Goal: Information Seeking & Learning: Learn about a topic

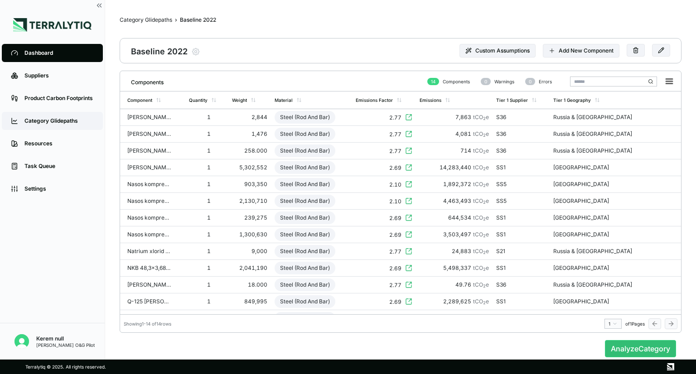
click at [62, 124] on div "Category Glidepaths" at bounding box center [58, 120] width 69 height 7
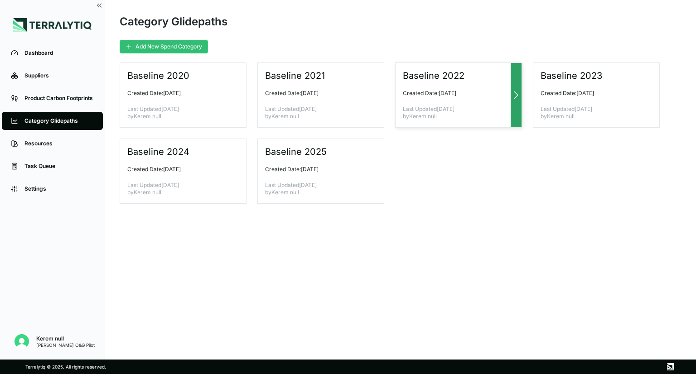
click at [443, 82] on div "Baseline 2022 Created Date: [DATE] Last Updated [DATE] by Kerem null" at bounding box center [458, 95] width 127 height 65
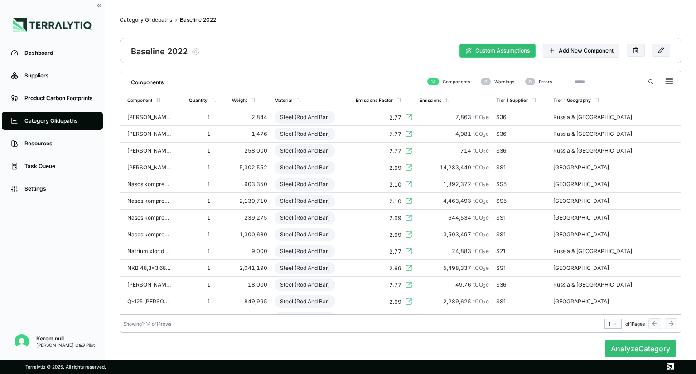
click at [500, 52] on button "Custom Assumptions" at bounding box center [497, 51] width 76 height 14
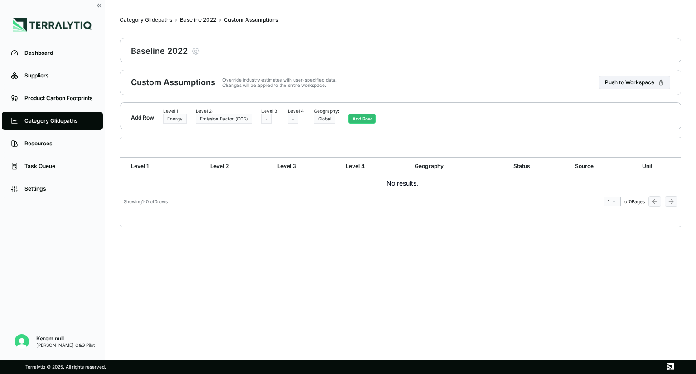
click at [53, 118] on div "Category Glidepaths" at bounding box center [58, 120] width 69 height 7
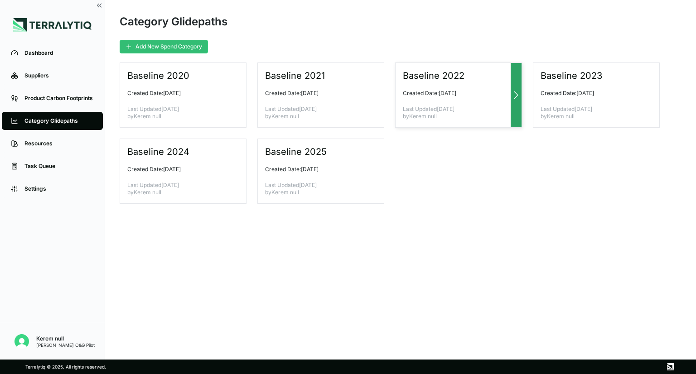
click at [462, 91] on p "Created Date: [DATE]" at bounding box center [455, 93] width 104 height 7
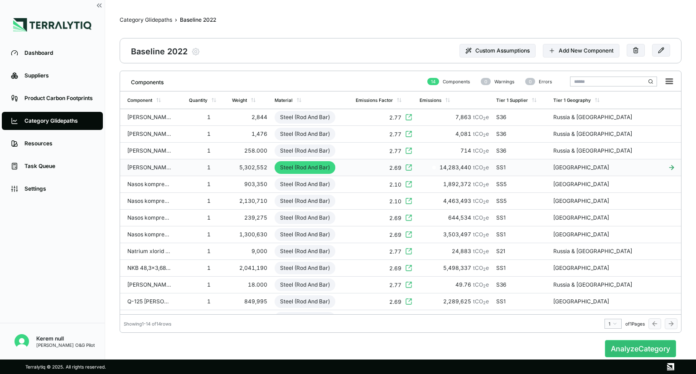
click at [384, 166] on div "2.69" at bounding box center [384, 168] width 57 height 8
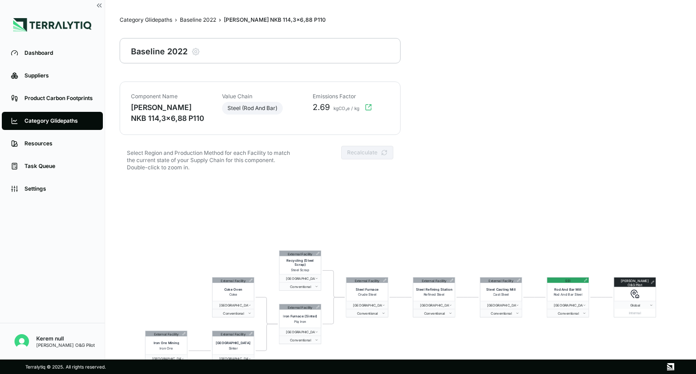
scroll to position [43, 0]
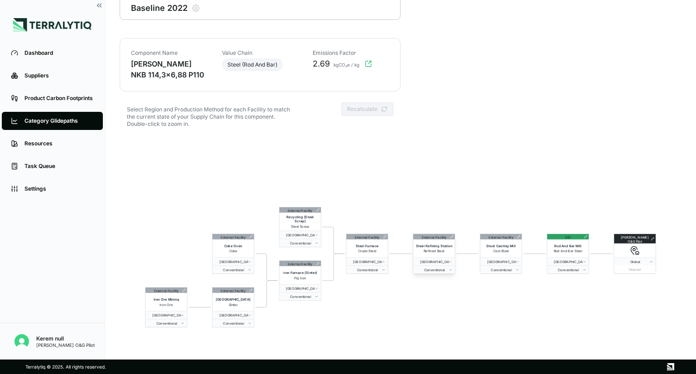
click at [429, 244] on span "Steel Refining Station" at bounding box center [434, 246] width 37 height 4
click at [442, 247] on span "Steel Refining Station" at bounding box center [434, 246] width 37 height 4
click at [452, 237] on icon at bounding box center [451, 236] width 3 height 3
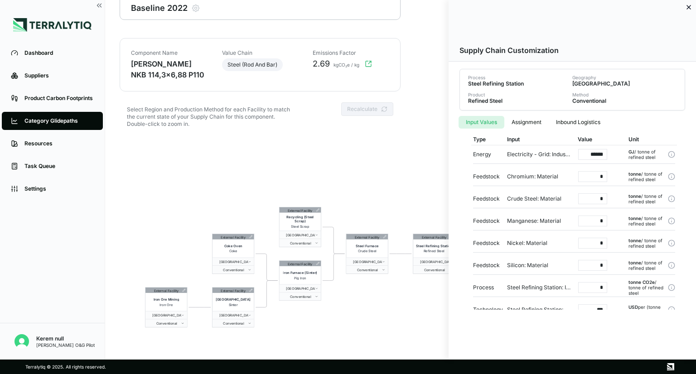
click at [529, 121] on button "Assignment" at bounding box center [526, 122] width 44 height 13
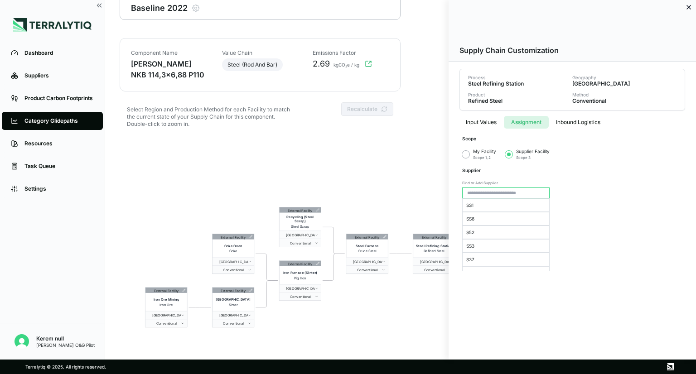
click at [579, 129] on div "Input Values Assignment Inbound Logistics Scope My Facility Scope 1, 2 Supplier…" at bounding box center [572, 191] width 235 height 160
click at [582, 118] on button "Inbound Logistics" at bounding box center [577, 122] width 59 height 13
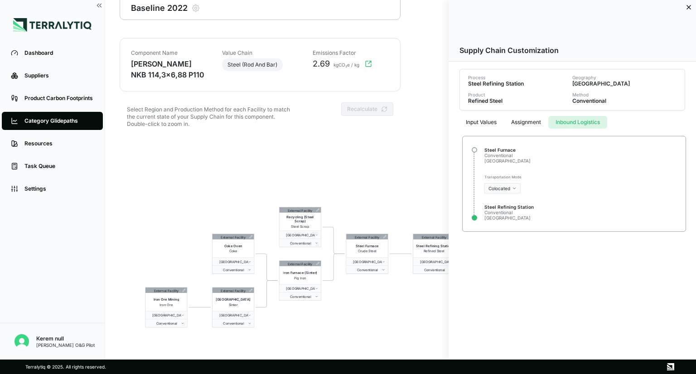
click at [480, 120] on button "Input Values" at bounding box center [480, 122] width 45 height 13
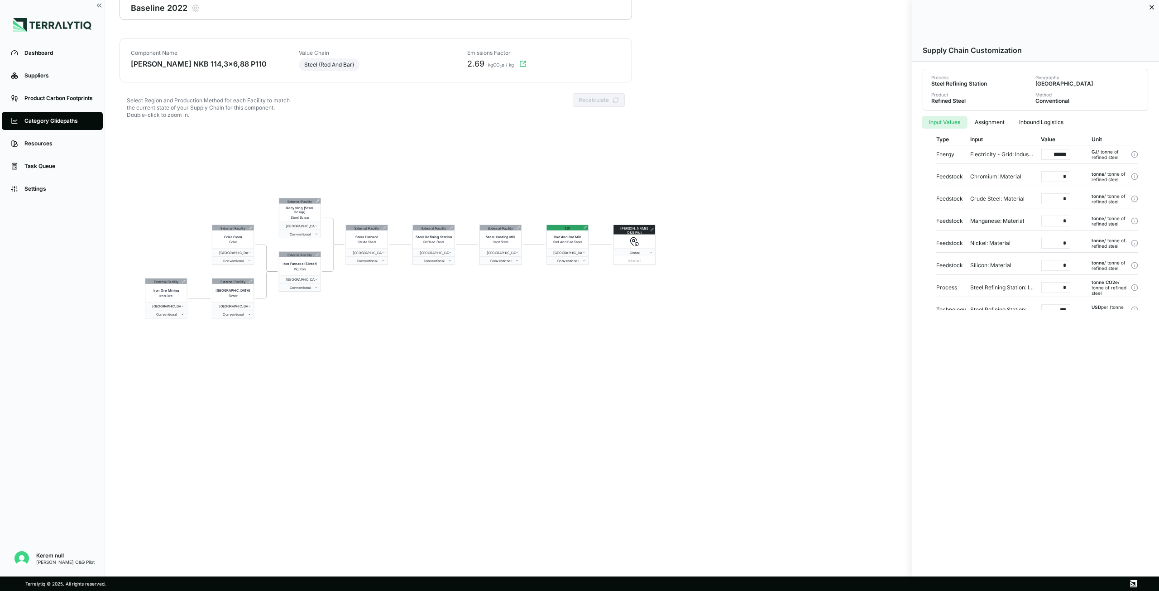
click at [62, 123] on div at bounding box center [579, 295] width 1159 height 591
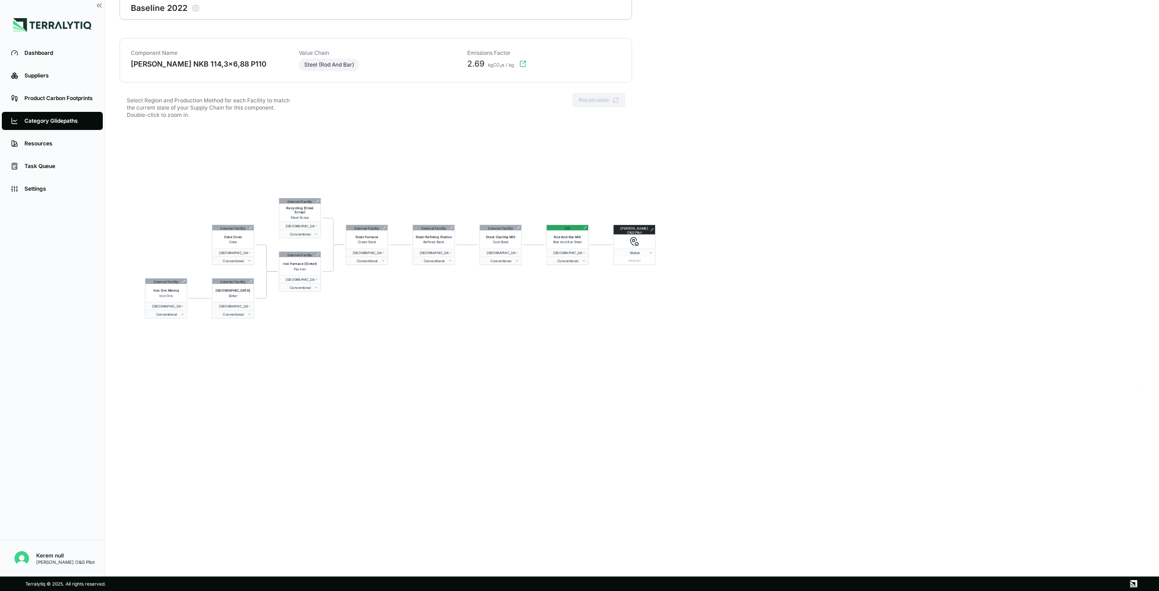
click at [55, 124] on div "Category Glidepaths" at bounding box center [58, 120] width 69 height 7
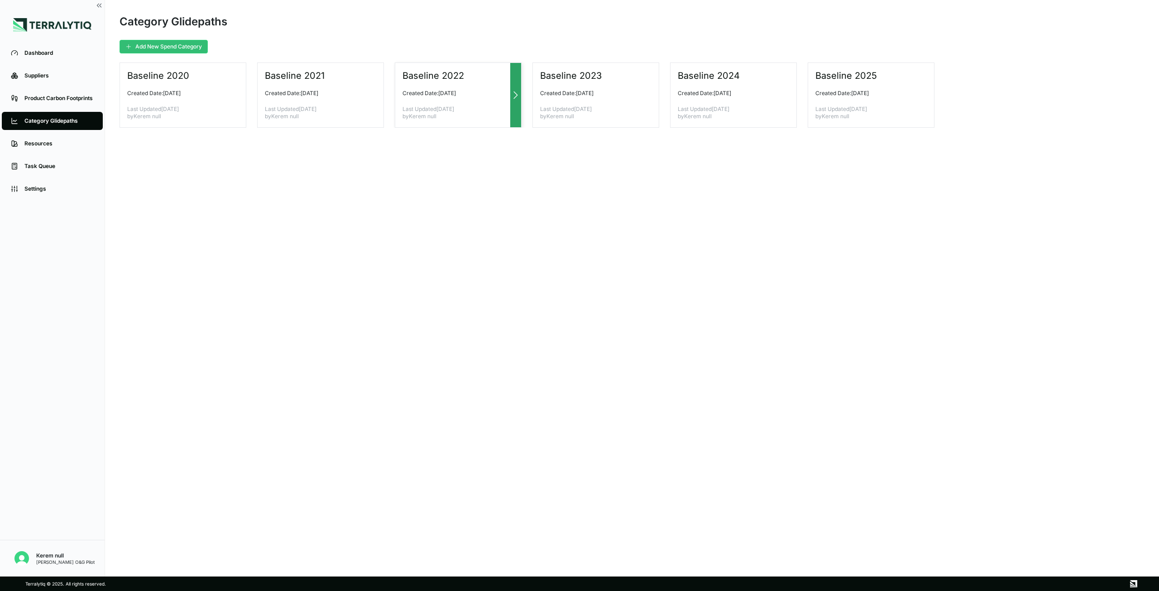
click at [440, 96] on p "Created Date: [DATE]" at bounding box center [455, 93] width 104 height 7
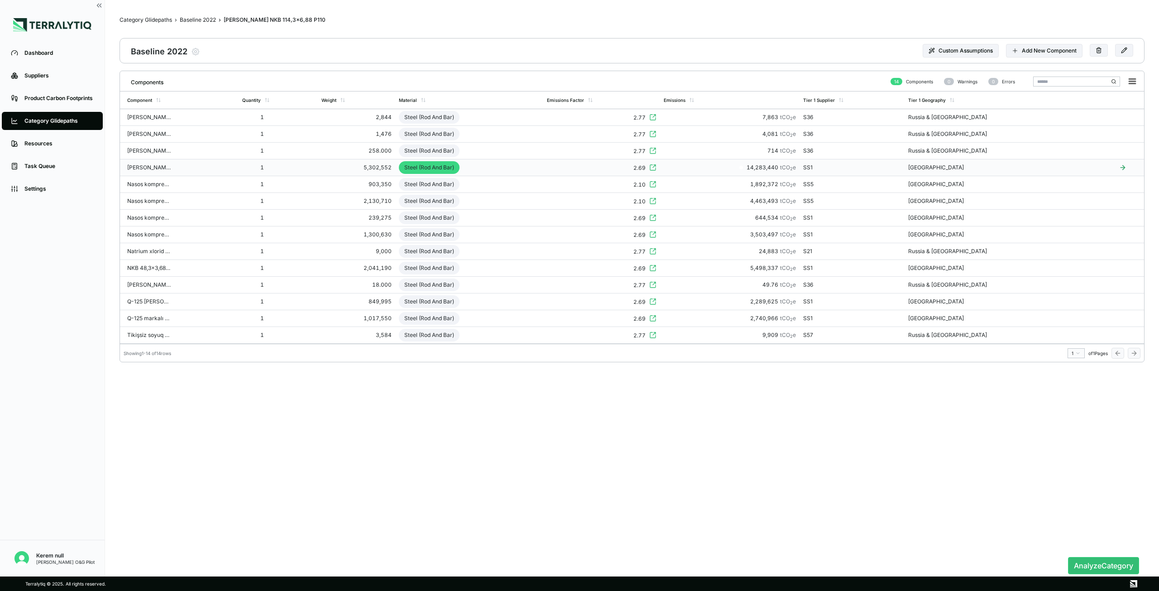
click at [532, 165] on td "Steel (Rod And Bar)" at bounding box center [469, 167] width 149 height 17
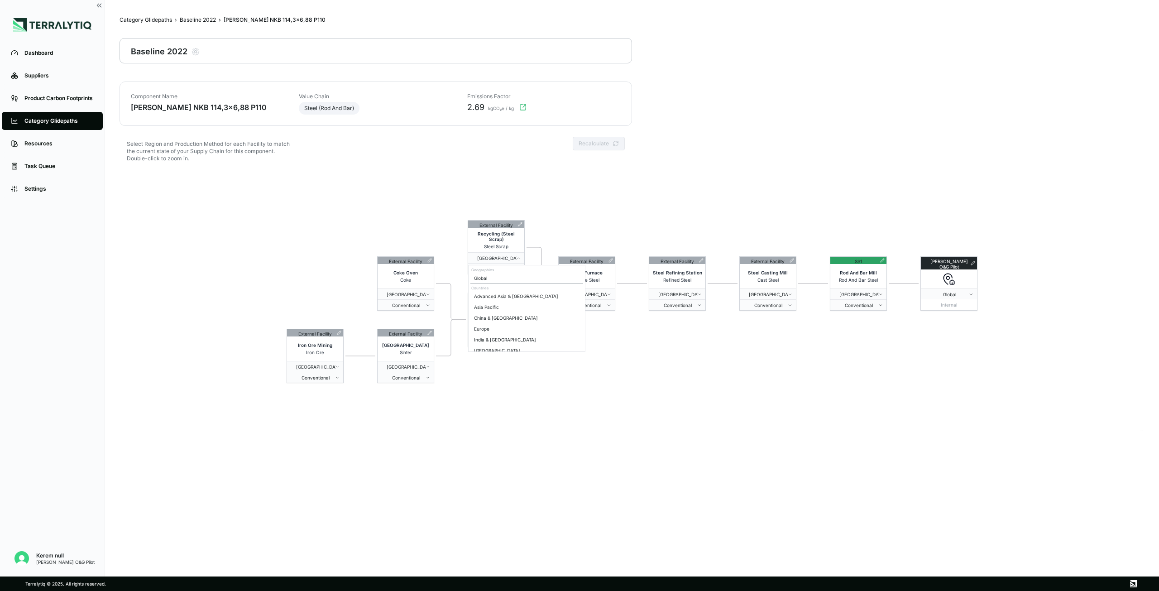
click at [496, 374] on html "Dashboard Suppliers Product Carbon Footprints Category Glidepaths Resources Tas…" at bounding box center [579, 295] width 1159 height 591
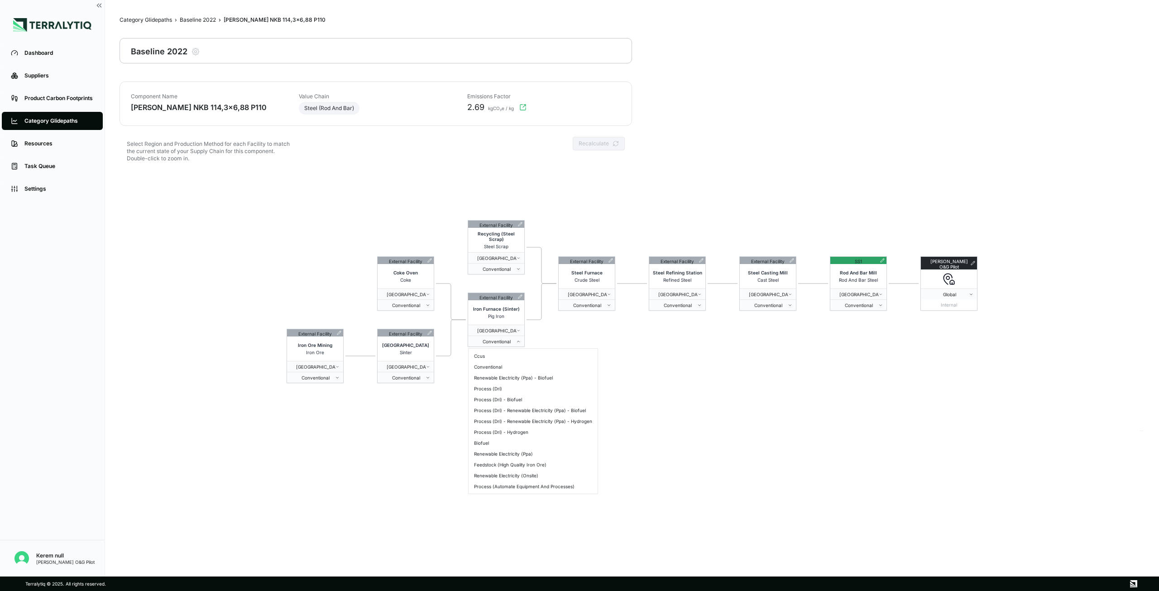
click at [536, 337] on html "Dashboard Suppliers Product Carbon Footprints Category Glidepaths Resources Tas…" at bounding box center [579, 295] width 1159 height 591
click at [521, 298] on icon at bounding box center [520, 296] width 5 height 5
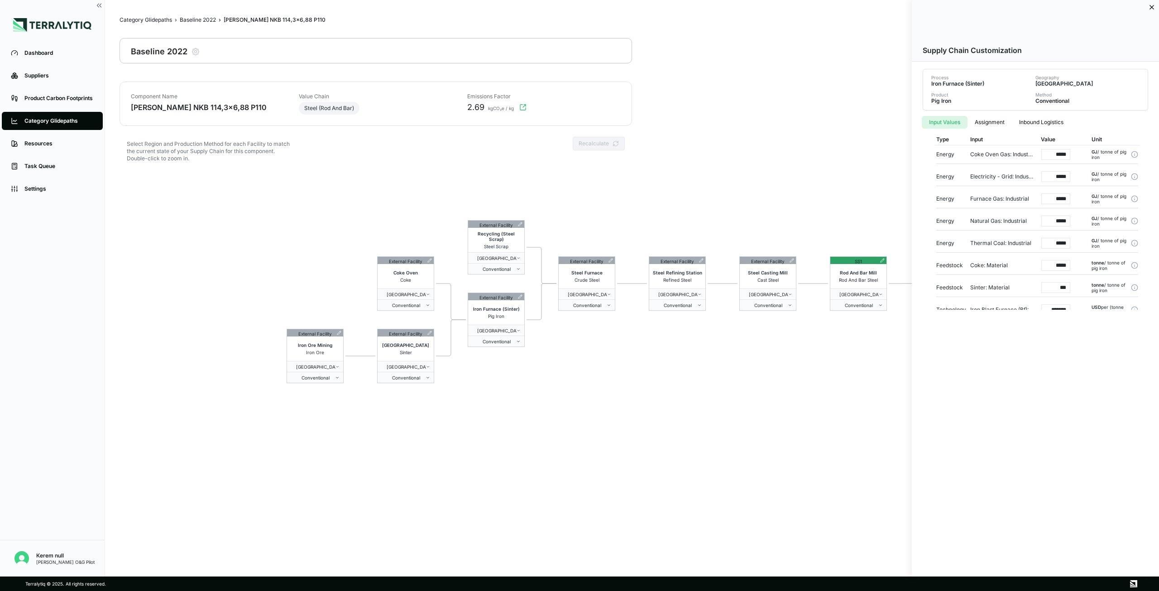
scroll to position [20, 0]
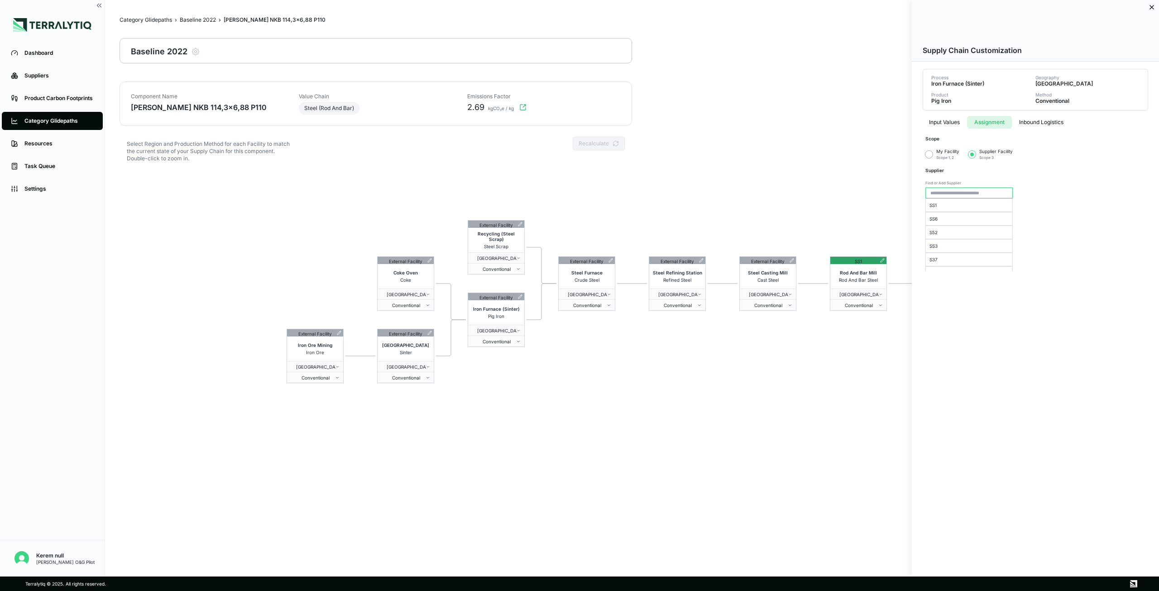
click at [695, 120] on button "Assignment" at bounding box center [989, 122] width 45 height 13
click at [695, 123] on button "Inbound Logistics" at bounding box center [1041, 122] width 59 height 13
click at [695, 10] on icon at bounding box center [1152, 7] width 7 height 7
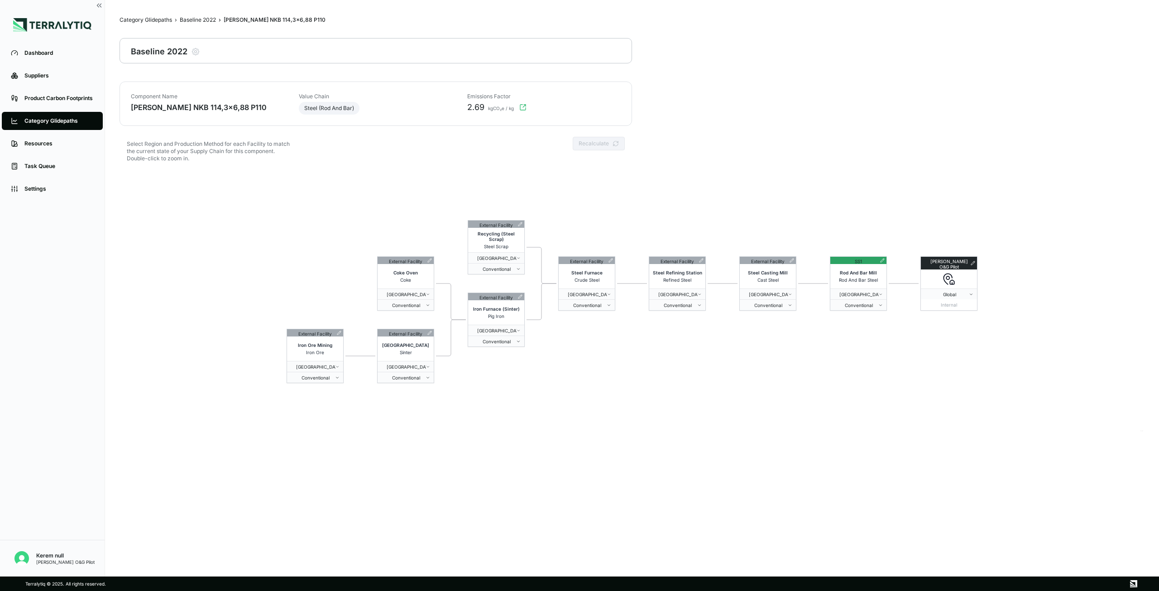
click at [48, 121] on div "Category Glidepaths" at bounding box center [58, 120] width 69 height 7
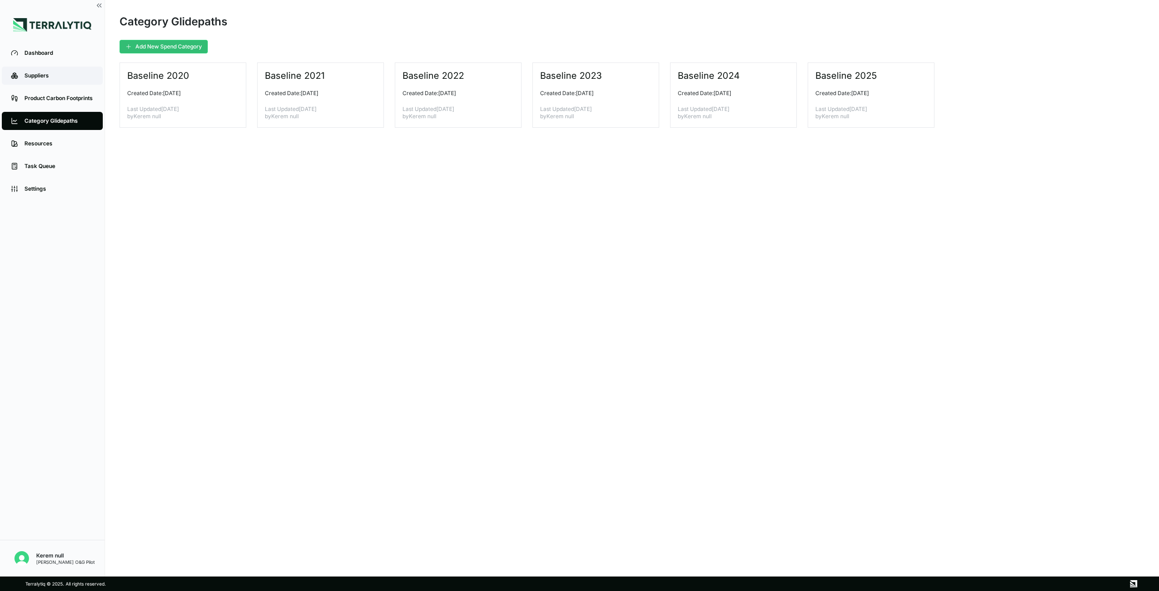
click at [60, 79] on div "Suppliers" at bounding box center [58, 75] width 69 height 7
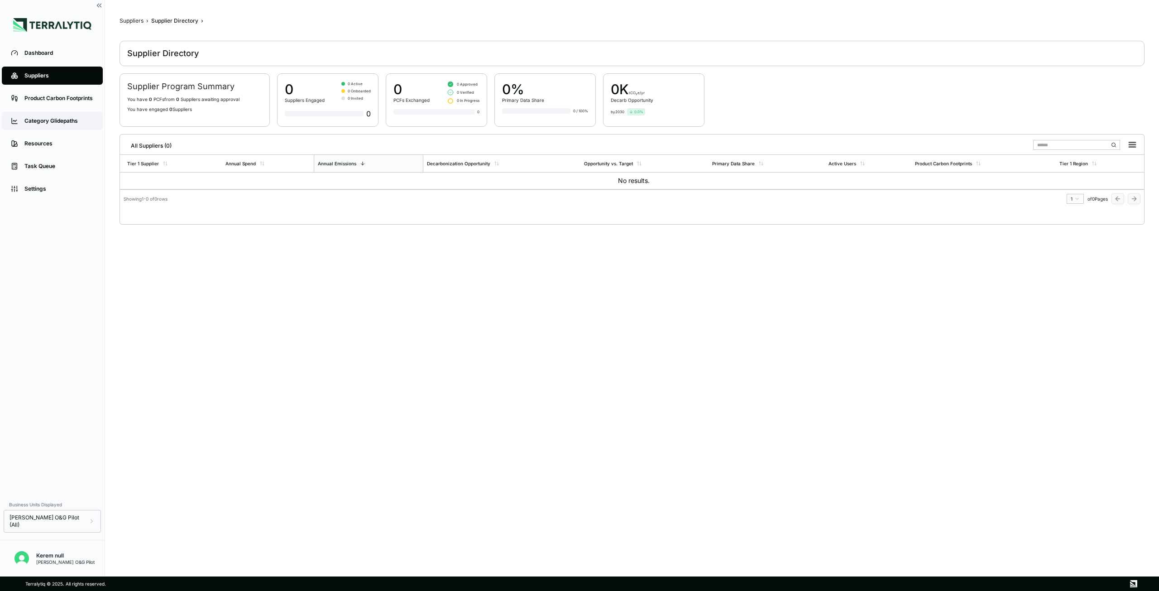
click at [60, 119] on div "Category Glidepaths" at bounding box center [58, 120] width 69 height 7
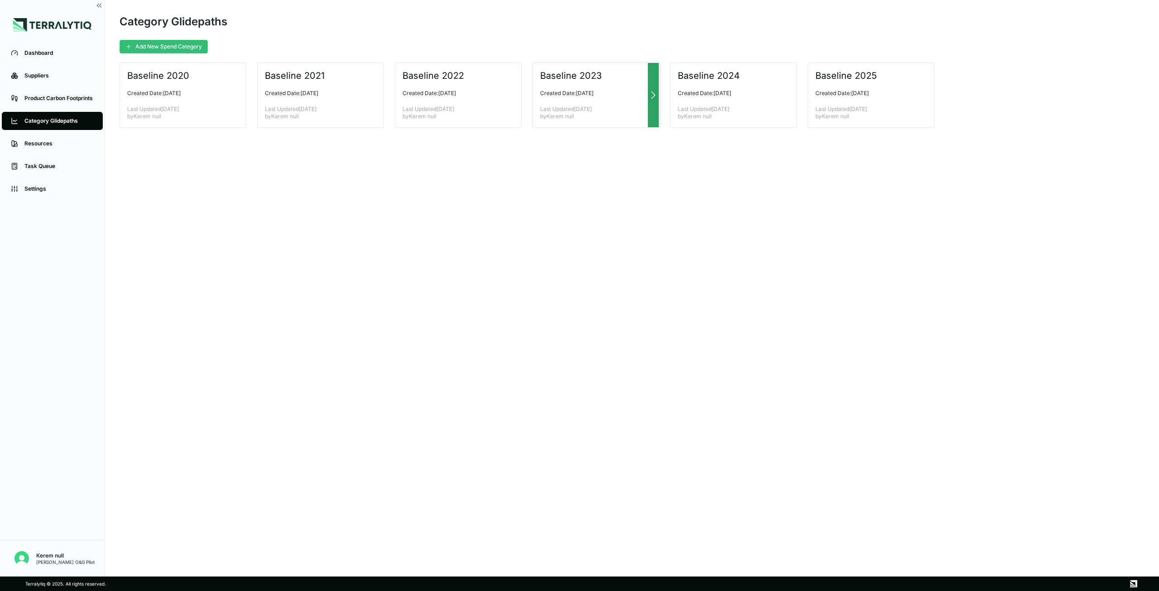
click at [567, 87] on div "Baseline 2023 Created Date: [DATE] Last Updated [DATE] by Kerem null" at bounding box center [596, 95] width 127 height 65
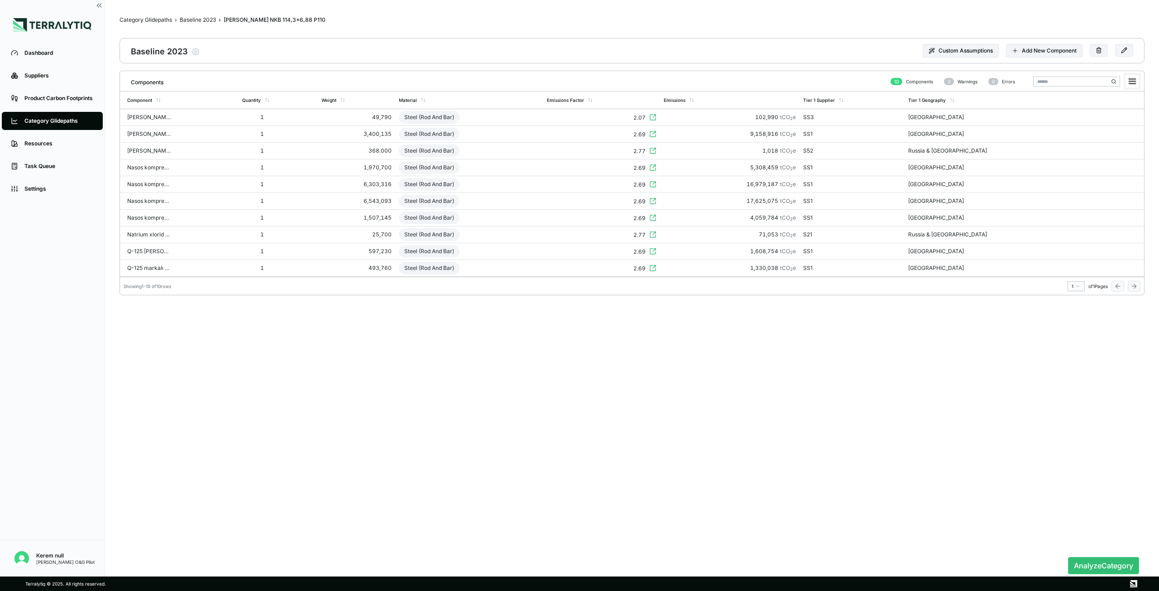
click at [695, 78] on rect at bounding box center [1132, 81] width 13 height 13
click at [695, 79] on icon at bounding box center [1133, 81] width 6 height 5
click at [695, 52] on icon at bounding box center [1124, 50] width 6 height 6
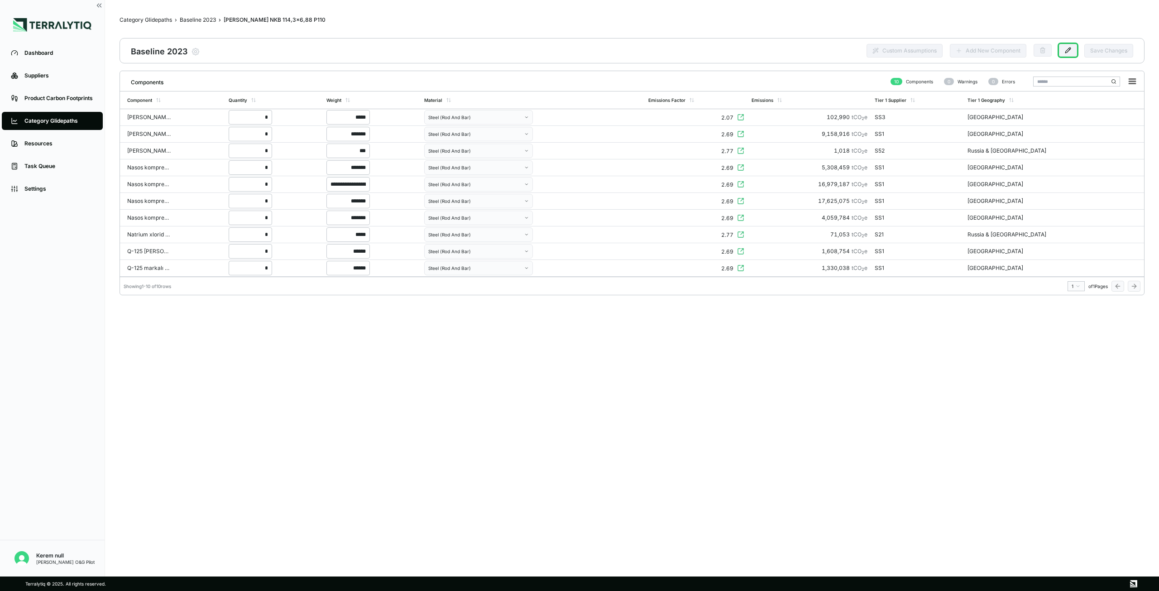
click at [57, 129] on link "Category Glidepaths" at bounding box center [52, 121] width 101 height 18
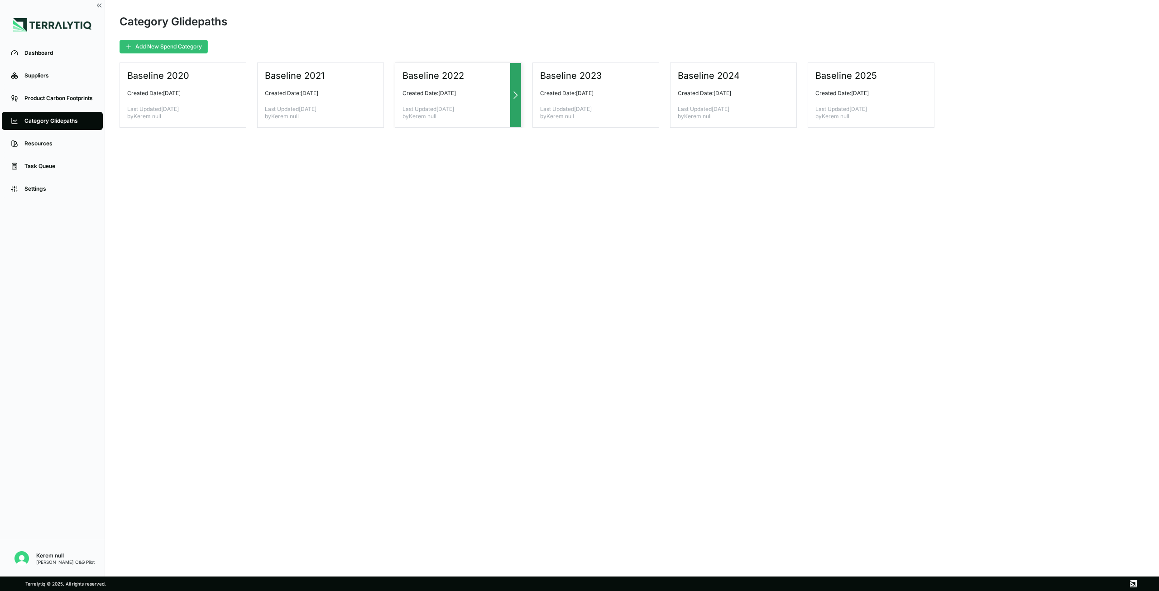
click at [463, 85] on div "Baseline 2022 Created Date: [DATE] Last Updated [DATE] by Kerem null" at bounding box center [458, 95] width 127 height 65
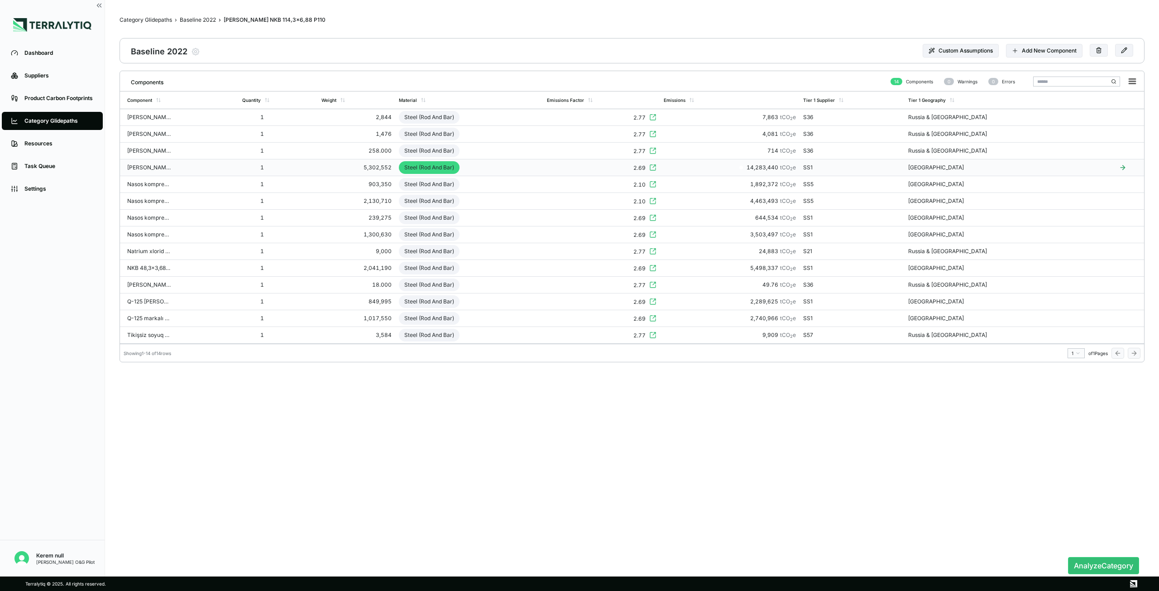
click at [447, 173] on div "Steel (Rod And Bar)" at bounding box center [429, 167] width 61 height 13
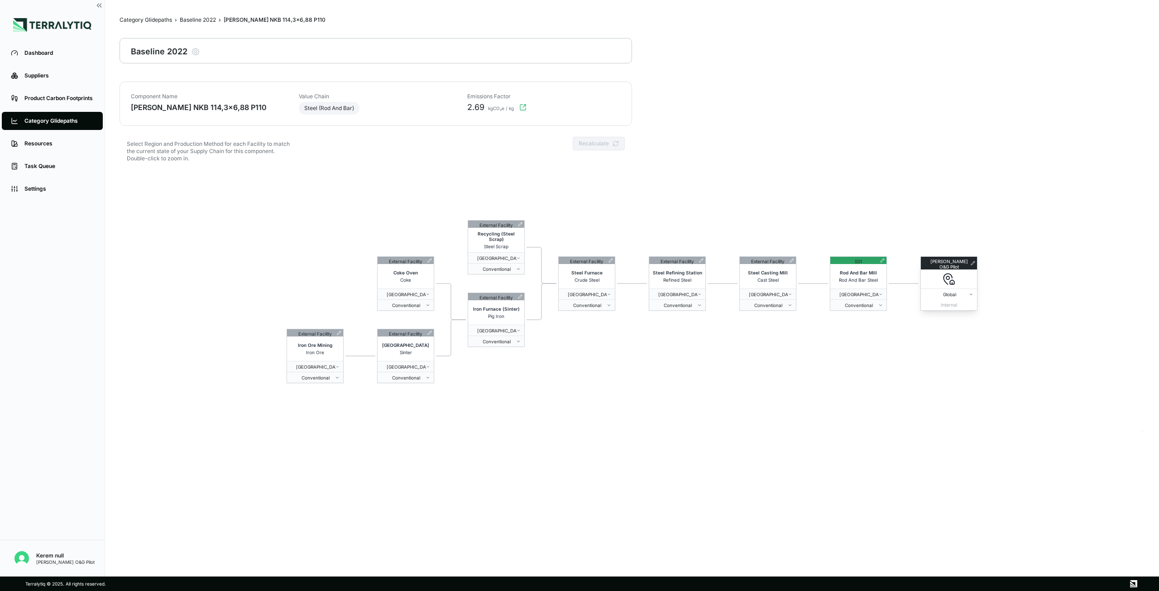
click at [695, 297] on div "Global" at bounding box center [949, 294] width 56 height 5
click at [695, 284] on icon "Edge from 9 to 10" at bounding box center [904, 284] width 30 height 0
click at [695, 333] on div "[PERSON_NAME] O&G Pilot Global Internal SS1 Rod And Bar Mill Rod And Bar Steel …" at bounding box center [632, 301] width 1025 height 261
click at [695, 276] on div "Rod And Bar Mill" at bounding box center [858, 273] width 53 height 7
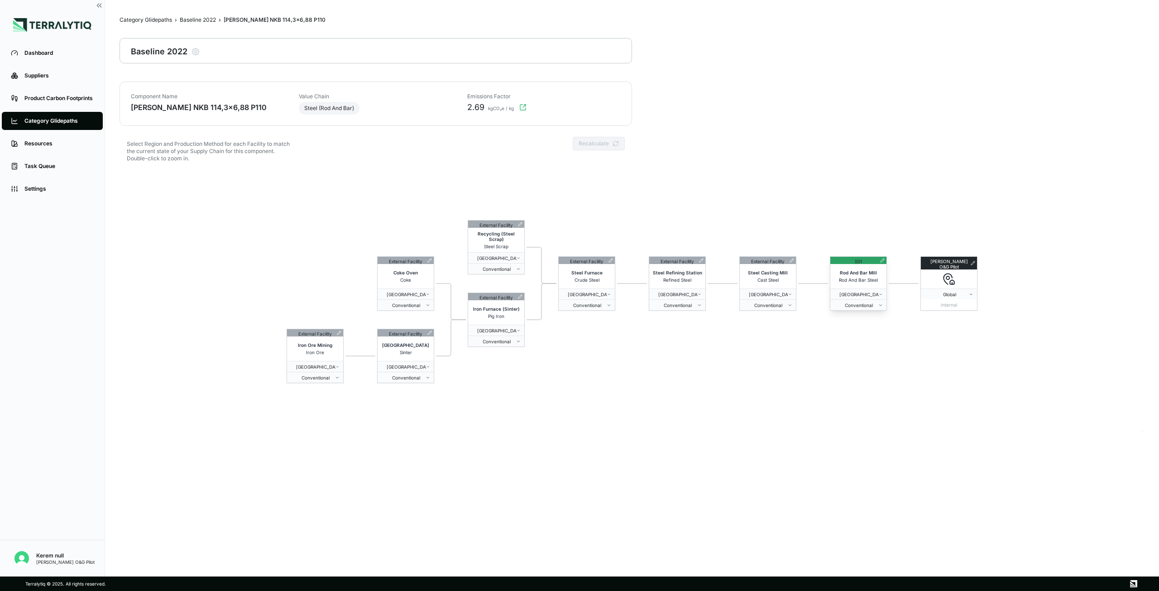
click at [695, 284] on div "Rod And Bar Mill Rod And Bar Steel" at bounding box center [859, 276] width 56 height 24
click at [695, 263] on div "SS1" at bounding box center [859, 260] width 40 height 7
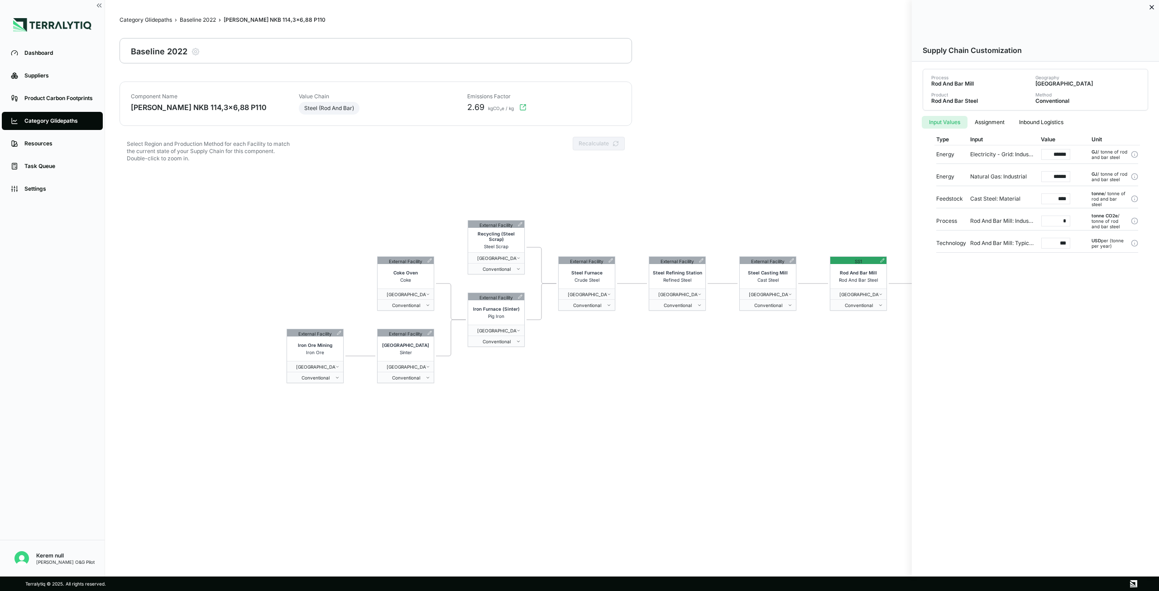
click at [695, 259] on div at bounding box center [579, 295] width 1159 height 591
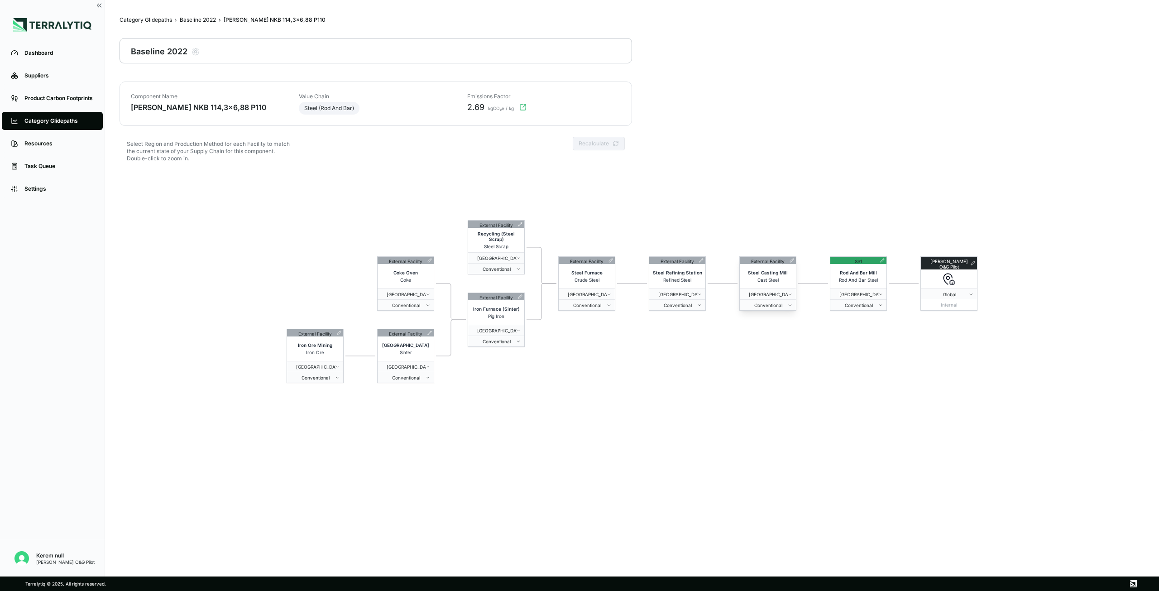
click at [695, 260] on icon at bounding box center [792, 260] width 5 height 5
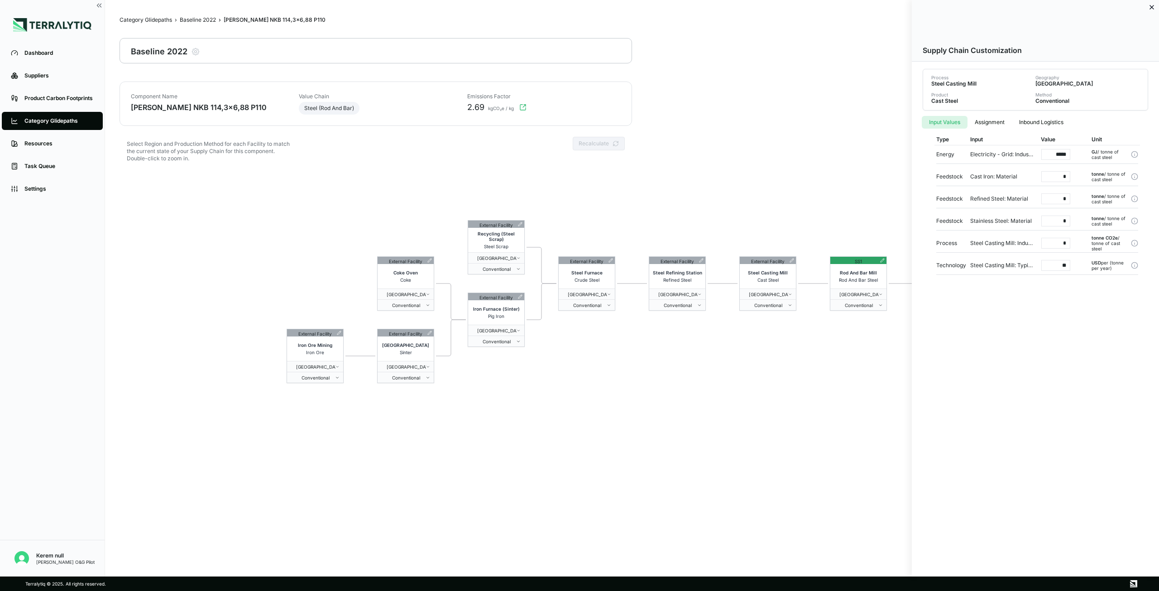
click at [695, 125] on button "Assignment" at bounding box center [990, 122] width 44 height 13
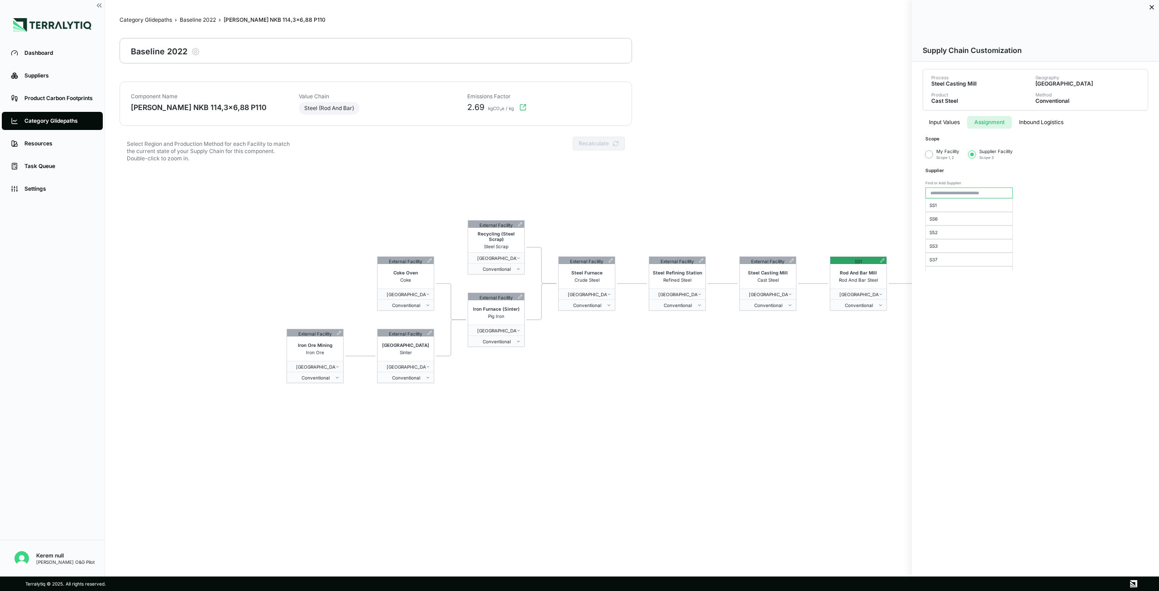
click at [695, 125] on button "Inbound Logistics" at bounding box center [1041, 122] width 59 height 13
click at [50, 98] on div at bounding box center [579, 295] width 1159 height 591
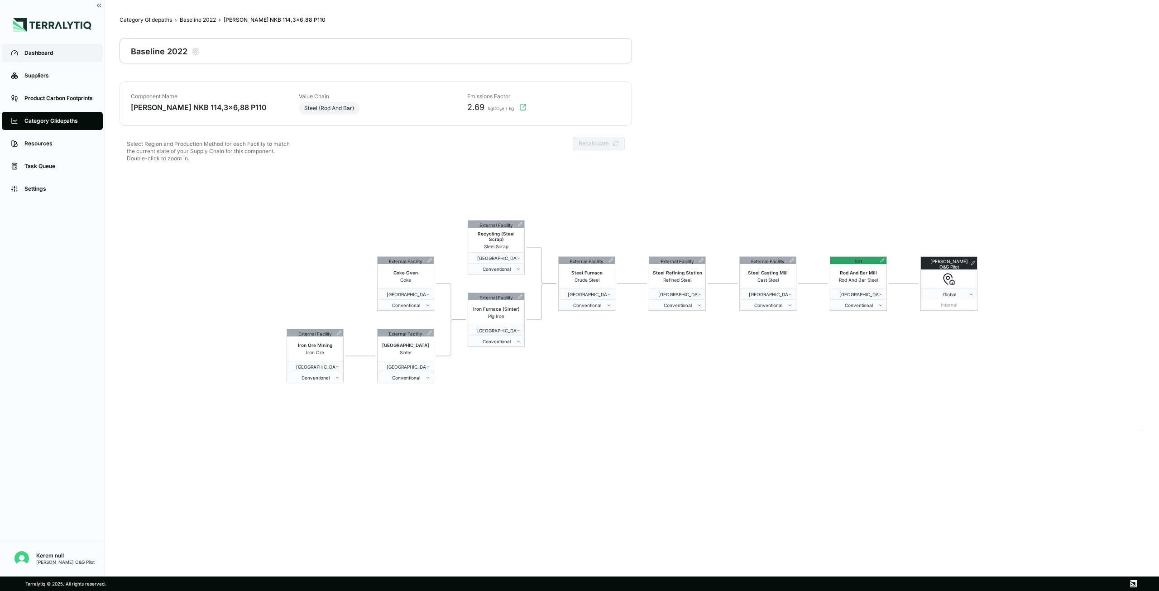
click at [55, 54] on div "Dashboard" at bounding box center [58, 52] width 69 height 7
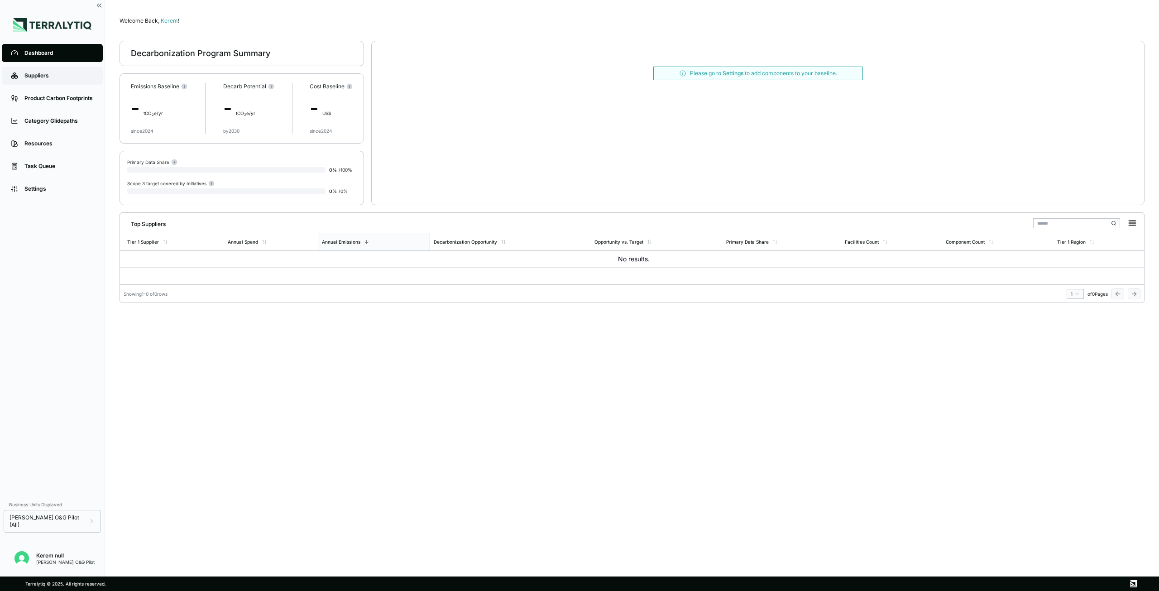
click at [49, 75] on div "Suppliers" at bounding box center [58, 75] width 69 height 7
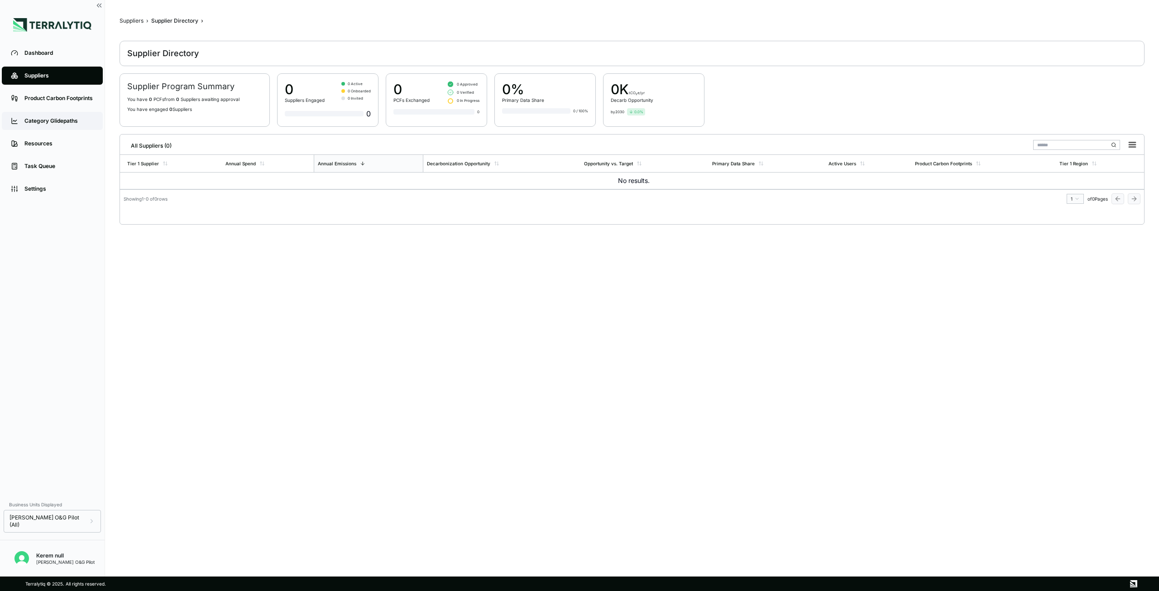
click at [49, 129] on link "Category Glidepaths" at bounding box center [52, 121] width 101 height 18
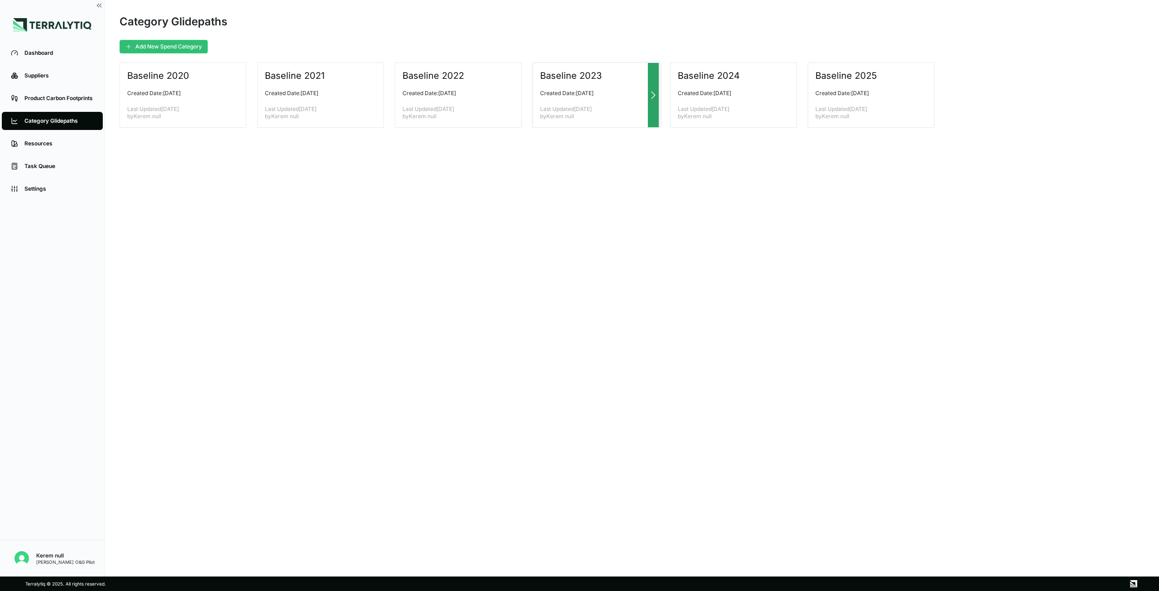
click at [551, 99] on div "Baseline 2023 Created Date: [DATE] Last Updated [DATE] by Kerem null" at bounding box center [596, 95] width 127 height 65
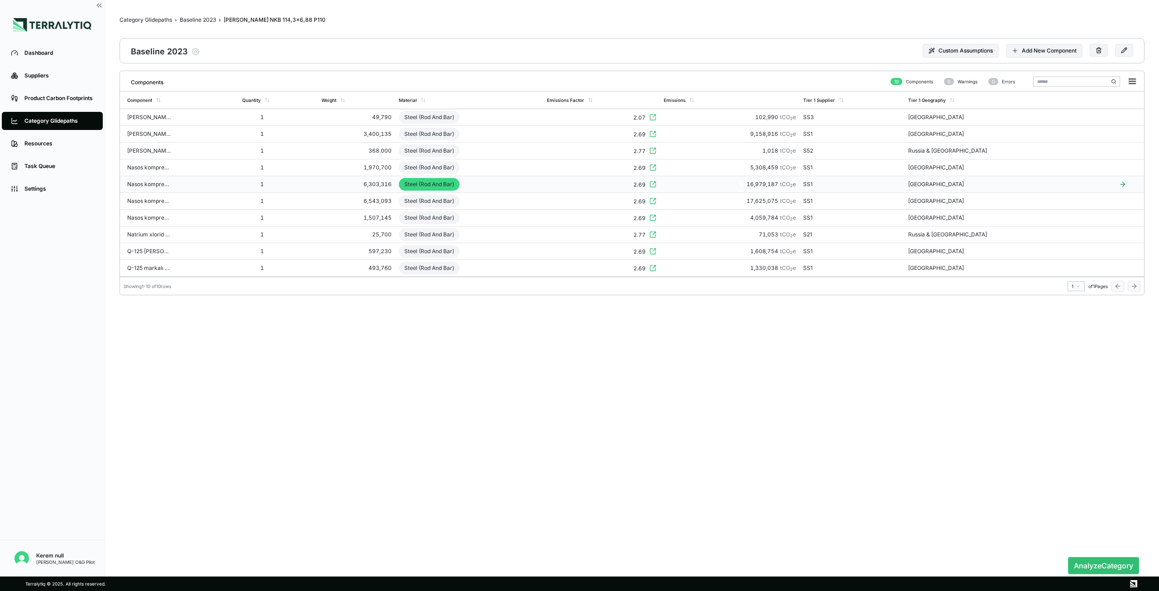
click at [508, 186] on td "Steel (Rod And Bar)" at bounding box center [469, 184] width 149 height 17
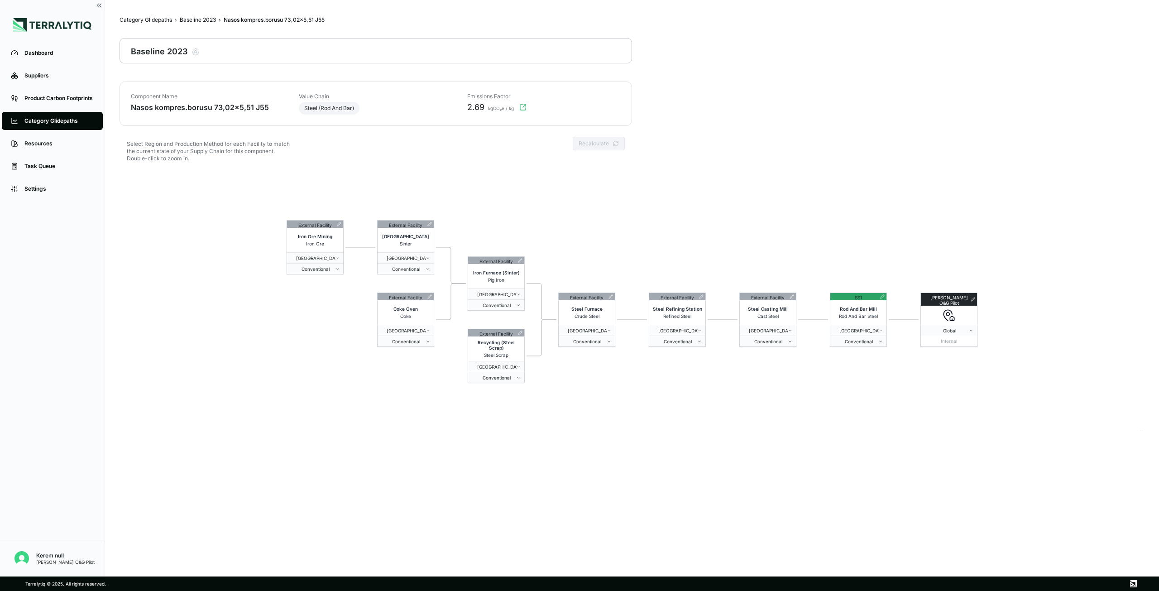
click at [522, 106] on icon "button" at bounding box center [522, 107] width 7 height 7
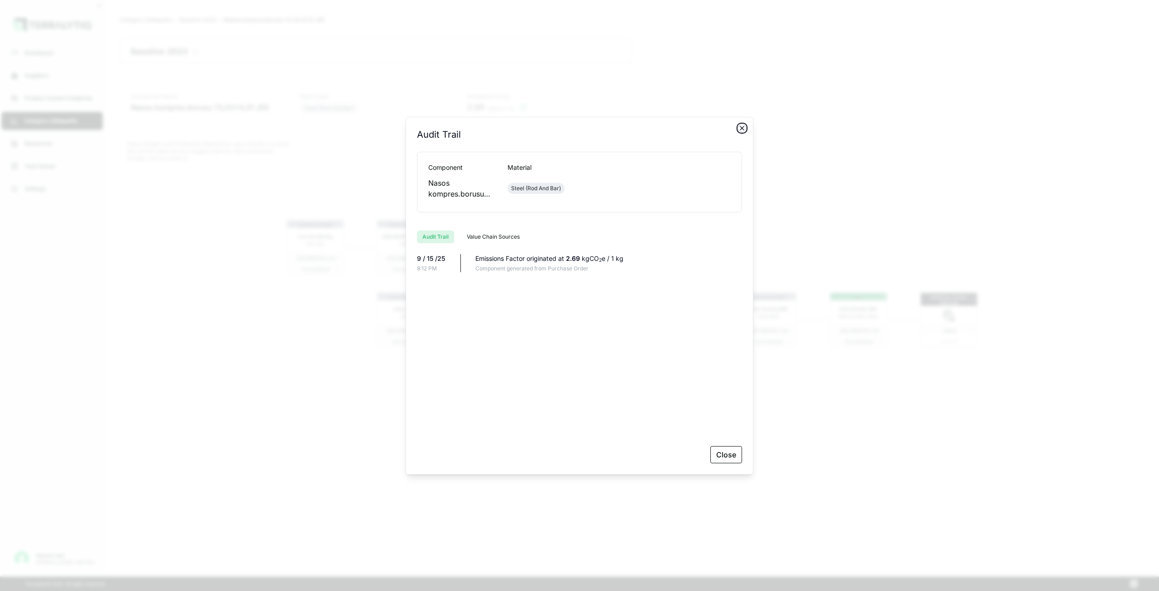
click at [695, 131] on icon "button" at bounding box center [742, 128] width 7 height 7
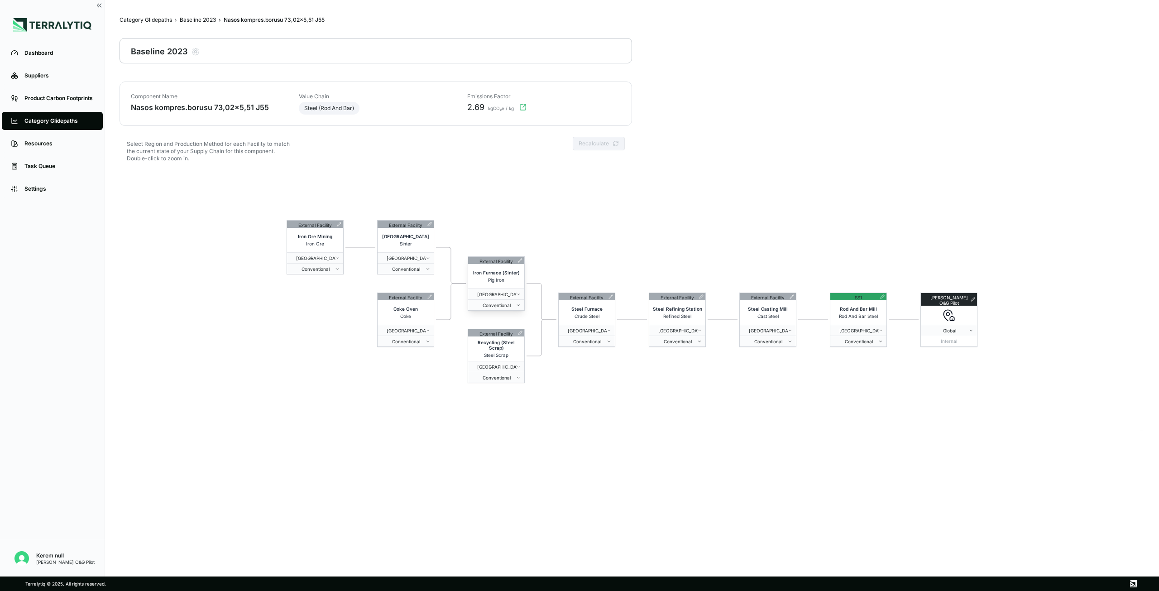
click at [520, 262] on icon at bounding box center [521, 261] width 4 height 4
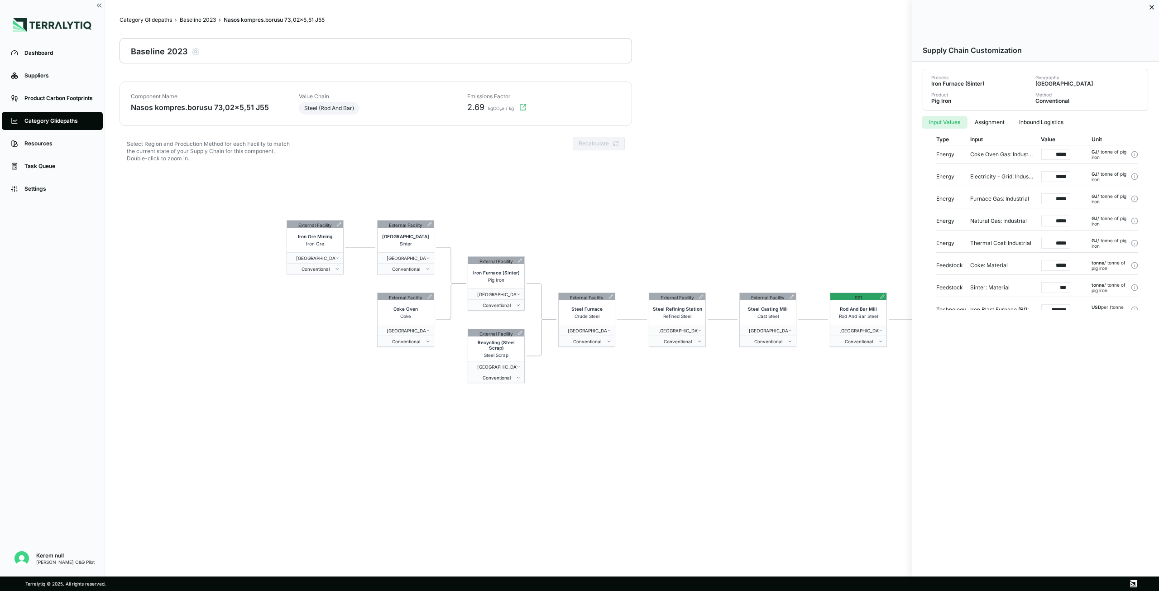
click at [695, 120] on button "Assignment" at bounding box center [990, 122] width 44 height 13
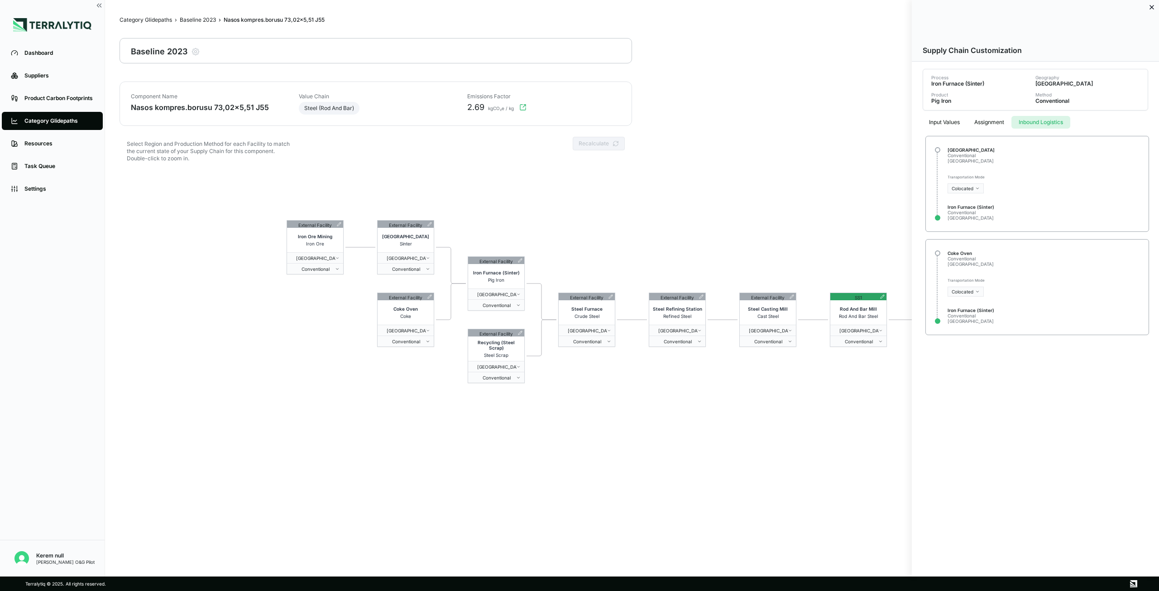
click at [695, 119] on button "Inbound Logistics" at bounding box center [1041, 122] width 59 height 13
click at [695, 5] on icon at bounding box center [1152, 7] width 7 height 7
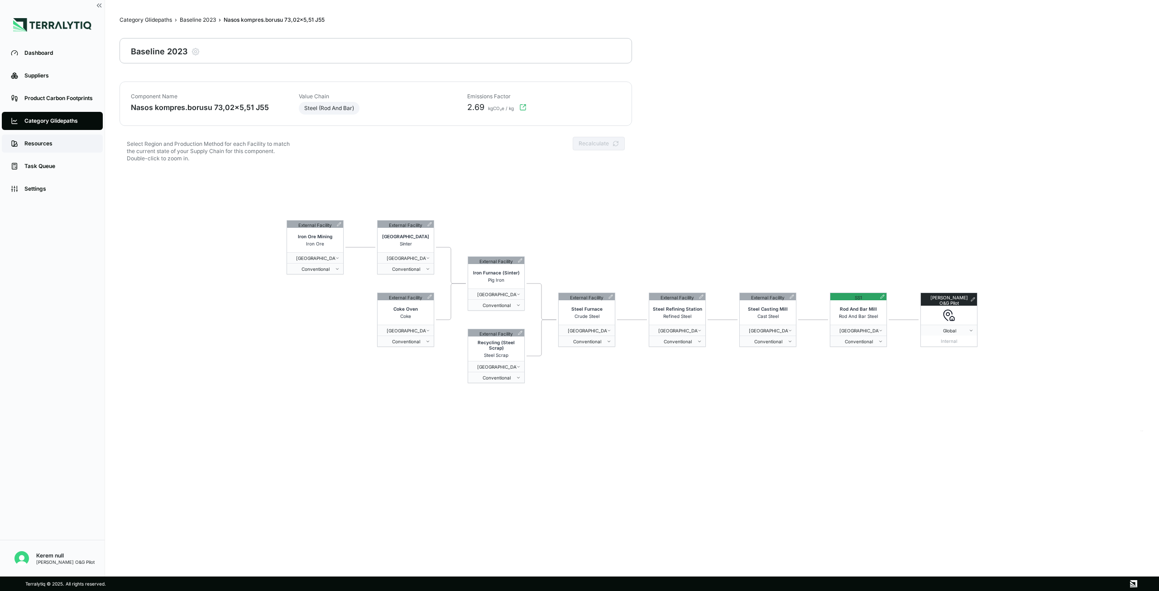
click at [48, 147] on div "Resources" at bounding box center [58, 143] width 69 height 7
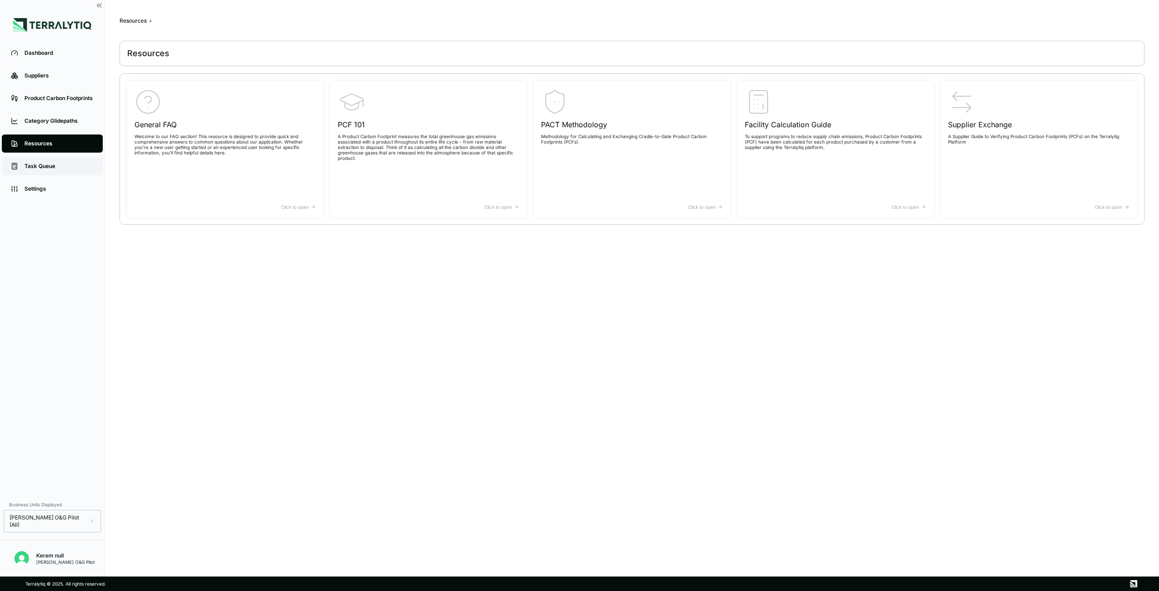
click at [59, 164] on div "Task Queue" at bounding box center [58, 166] width 69 height 7
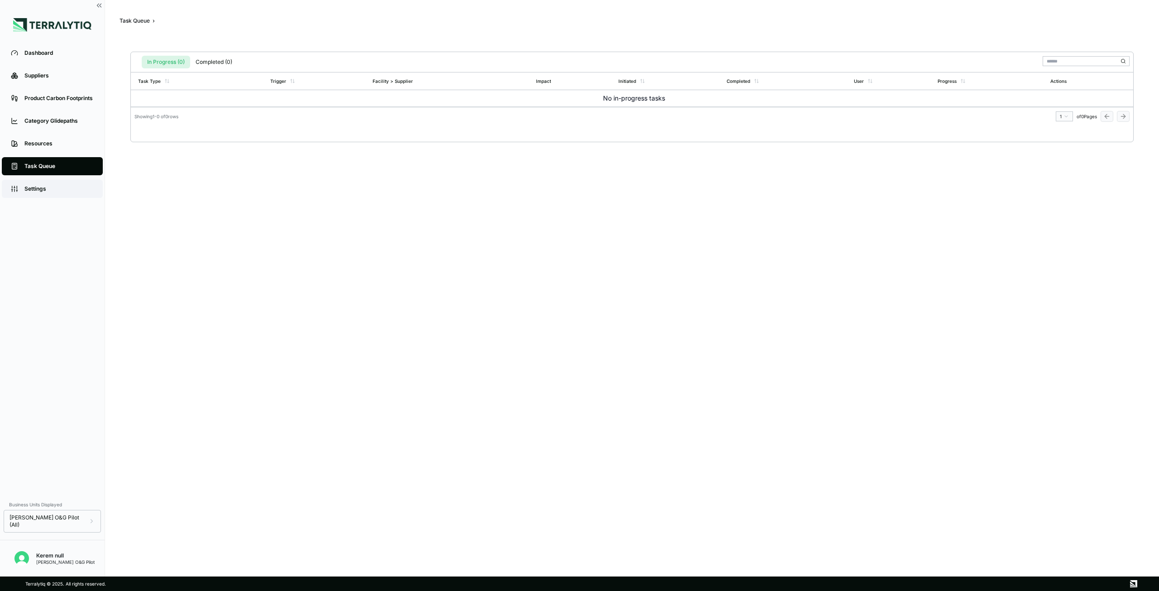
click at [51, 187] on div "Settings" at bounding box center [58, 188] width 69 height 7
click at [48, 52] on div "Dashboard" at bounding box center [58, 52] width 69 height 7
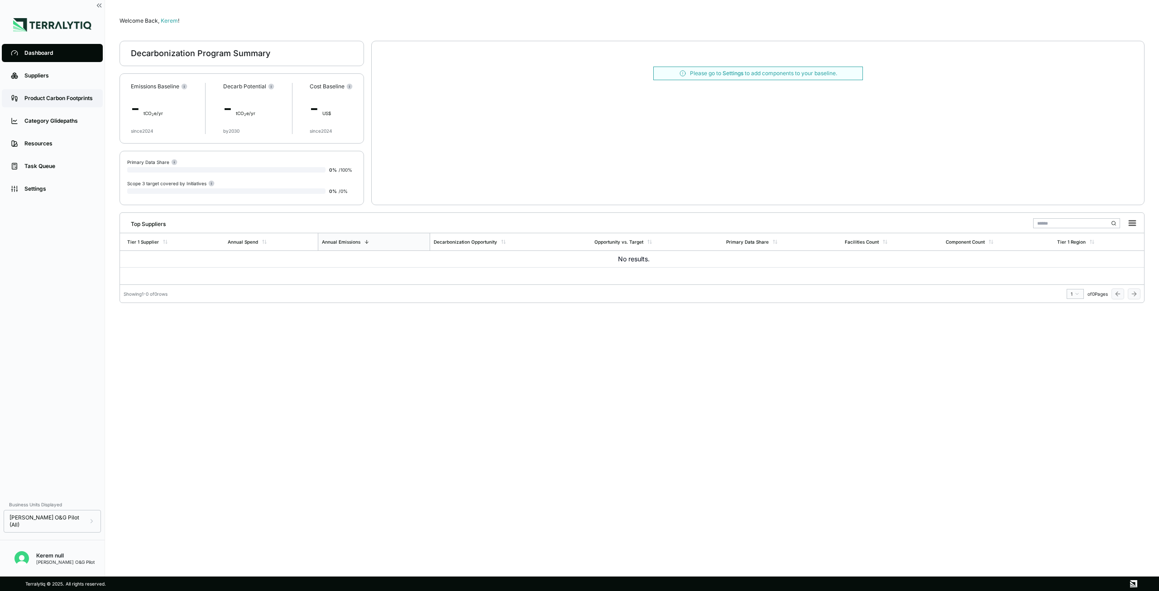
click at [46, 101] on div "Product Carbon Footprints" at bounding box center [58, 98] width 69 height 7
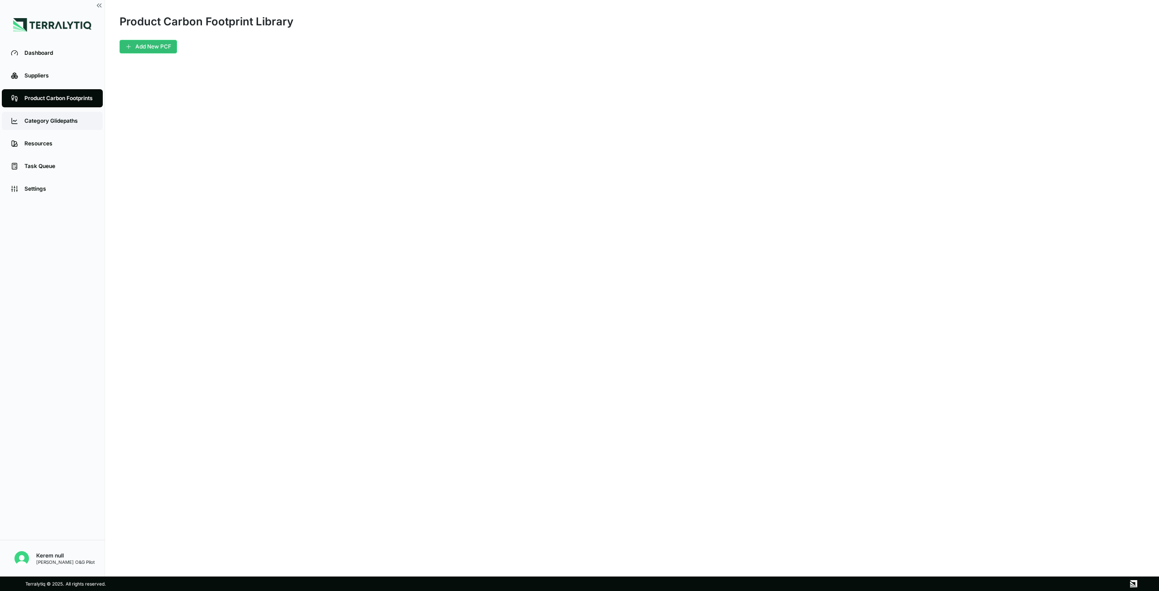
click at [47, 118] on div "Category Glidepaths" at bounding box center [58, 120] width 69 height 7
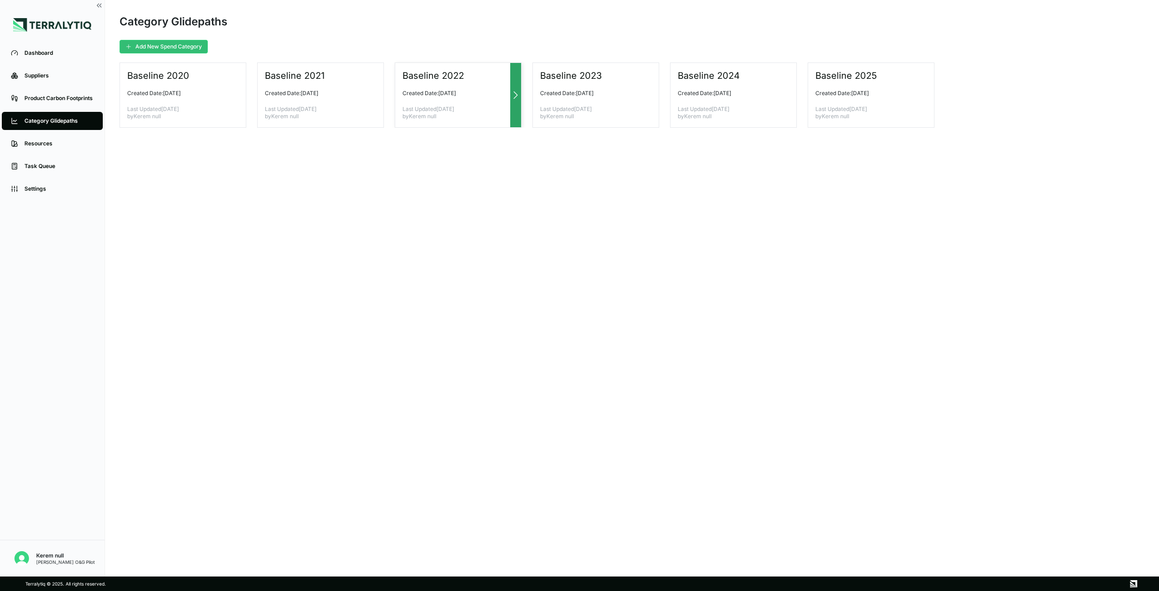
click at [466, 98] on div "Baseline 2022 Created Date: [DATE] Last Updated [DATE] by Kerem null" at bounding box center [458, 95] width 127 height 65
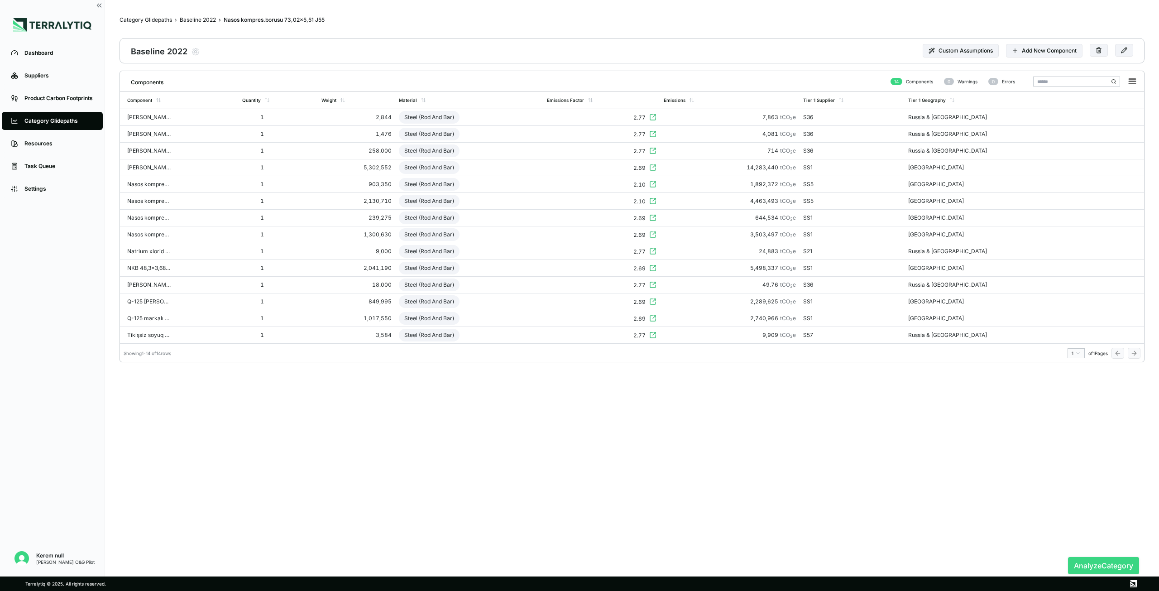
click at [695, 374] on button "Analyze Category" at bounding box center [1103, 565] width 71 height 17
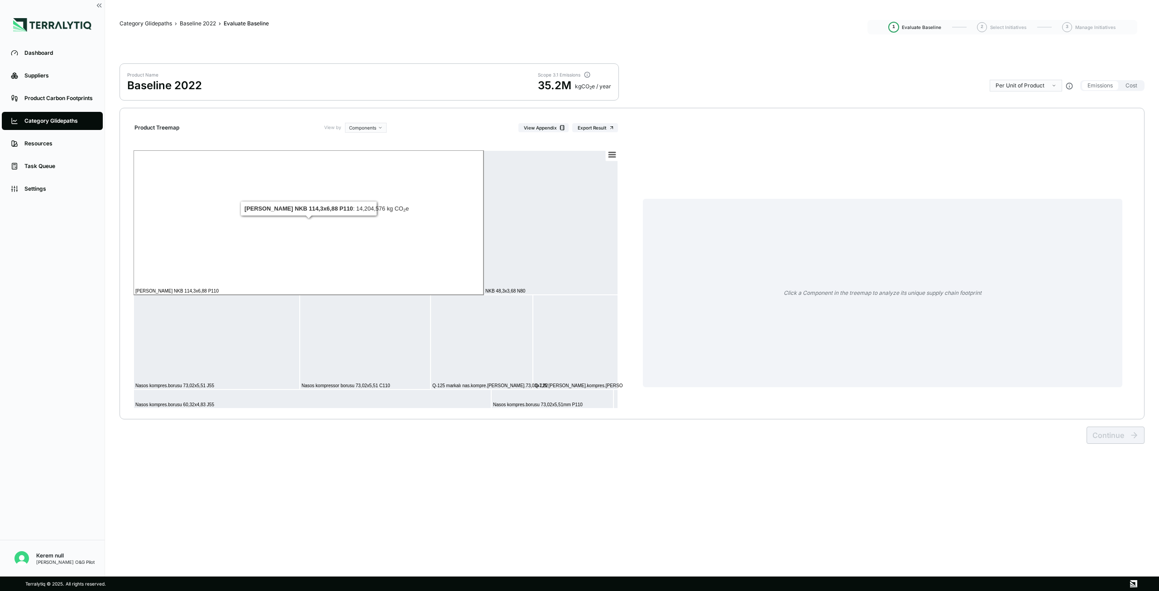
click at [346, 190] on rect at bounding box center [309, 222] width 350 height 144
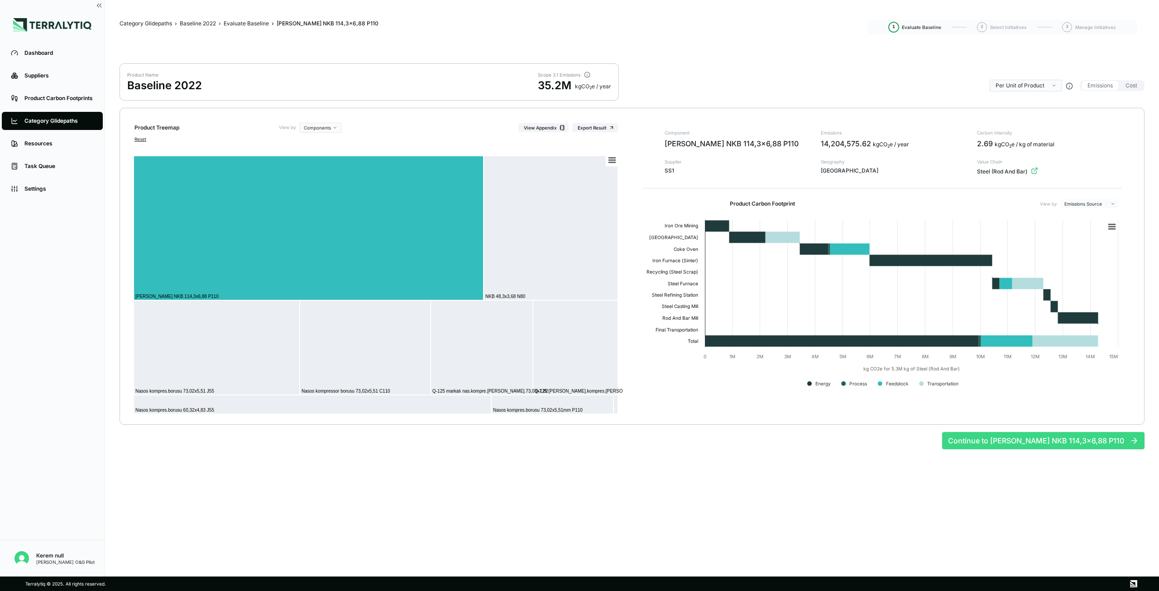
click at [695, 374] on button "Continue to [PERSON_NAME] NKB 114,3x6,88 P110" at bounding box center [1044, 440] width 202 height 17
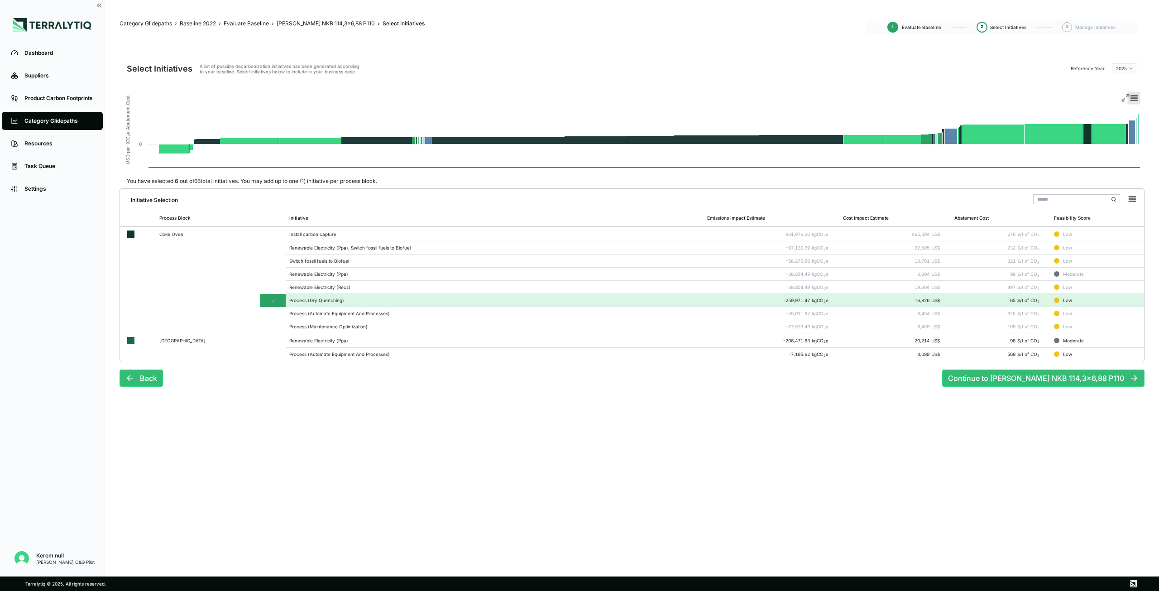
click at [695, 98] on icon at bounding box center [1134, 98] width 6 height 5
click at [695, 65] on html "Dashboard Suppliers Product Carbon Footprints Category Glidepaths Resources Tas…" at bounding box center [579, 295] width 1159 height 591
click at [695, 83] on html "Dashboard Suppliers Product Carbon Footprints Category Glidepaths Resources Tas…" at bounding box center [579, 295] width 1159 height 591
click at [274, 284] on td at bounding box center [273, 287] width 25 height 13
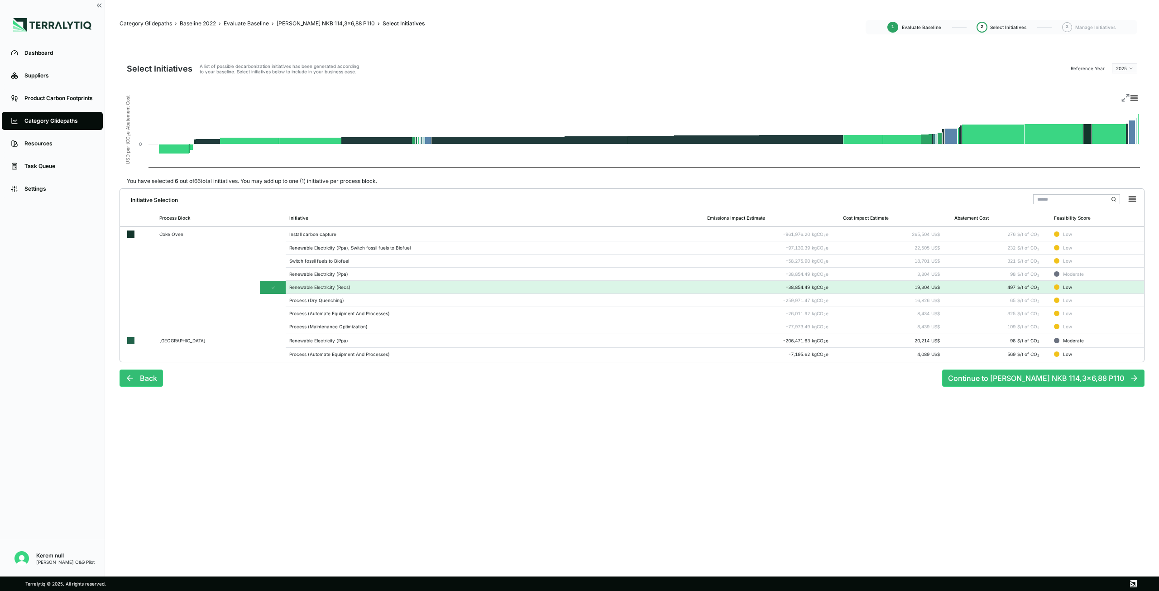
click at [695, 98] on icon at bounding box center [1125, 97] width 9 height 9
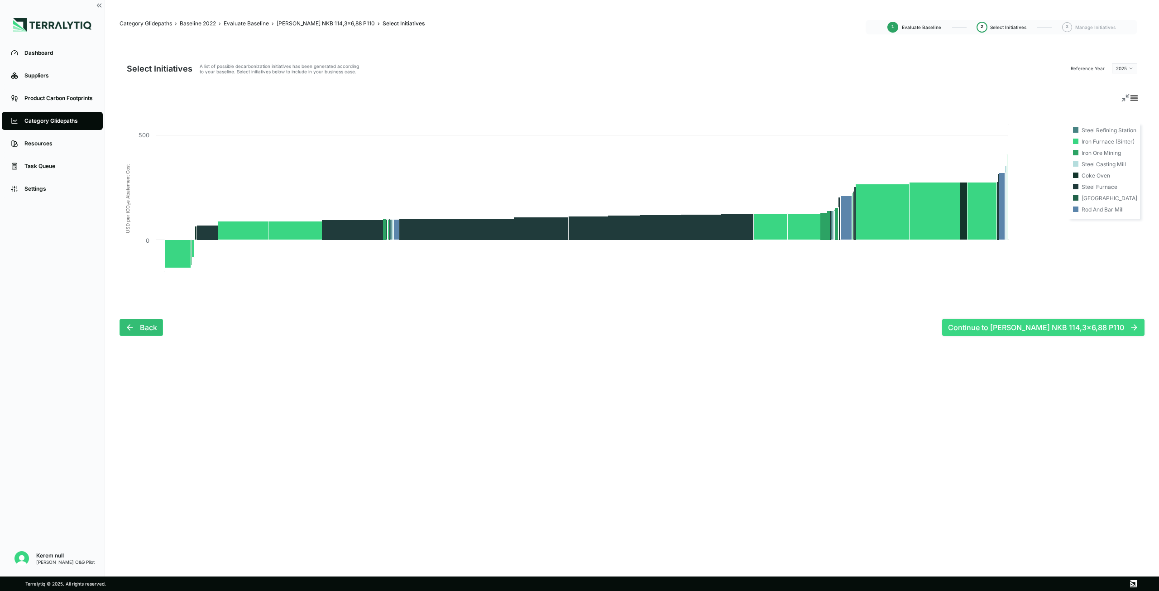
click at [695, 328] on button "Continue to [PERSON_NAME] NKB 114,3x6,88 P110" at bounding box center [1044, 327] width 202 height 17
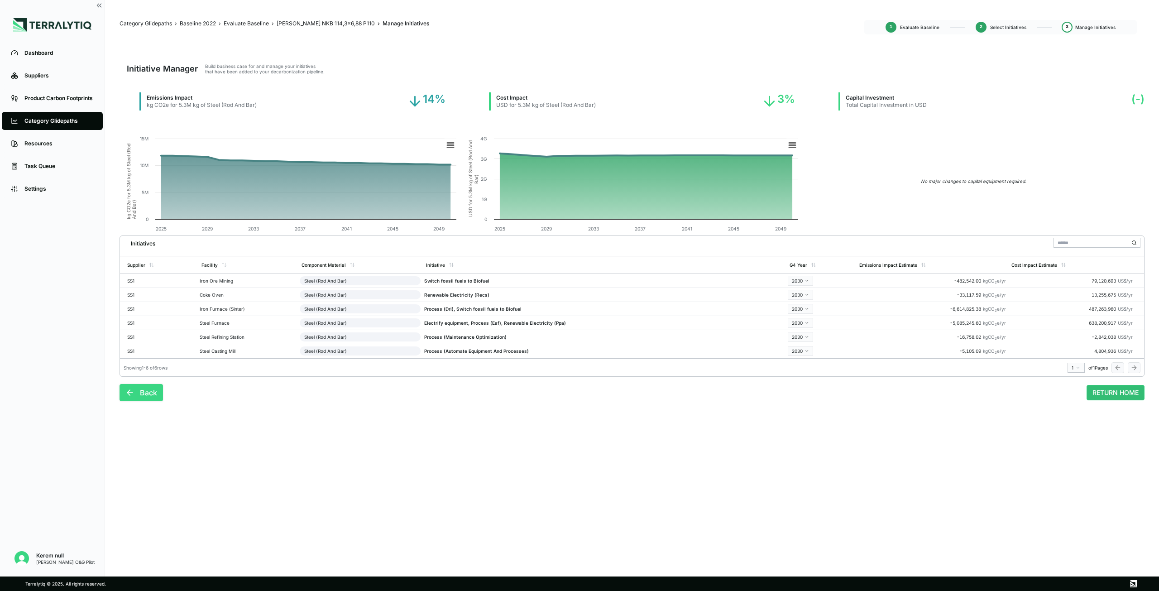
click at [143, 374] on button "Back" at bounding box center [141, 392] width 43 height 17
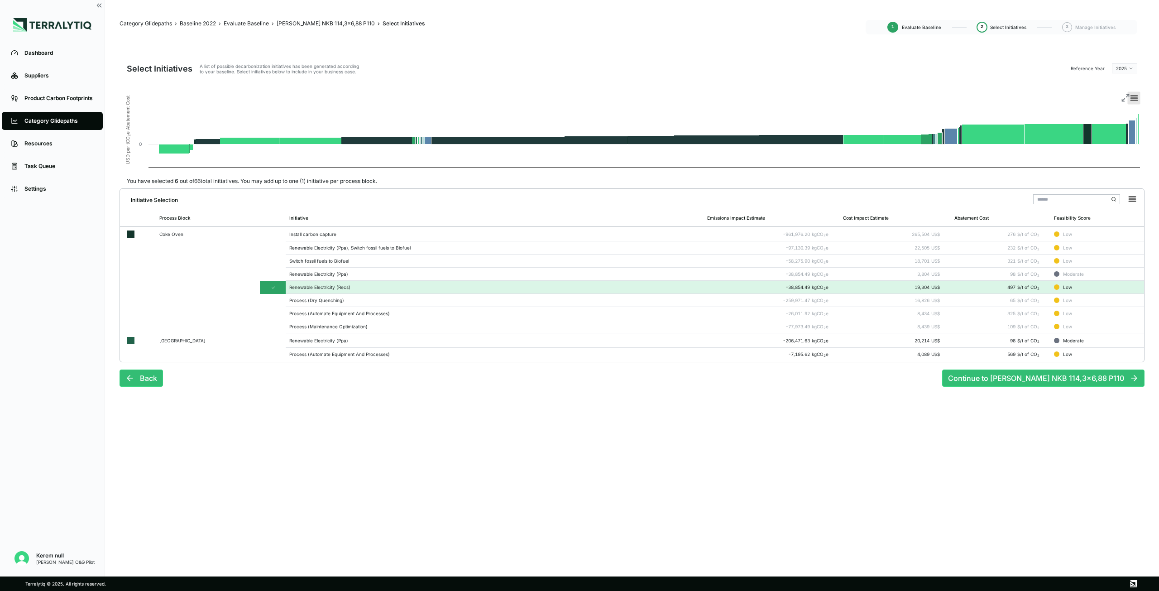
click at [695, 96] on icon at bounding box center [1134, 98] width 6 height 5
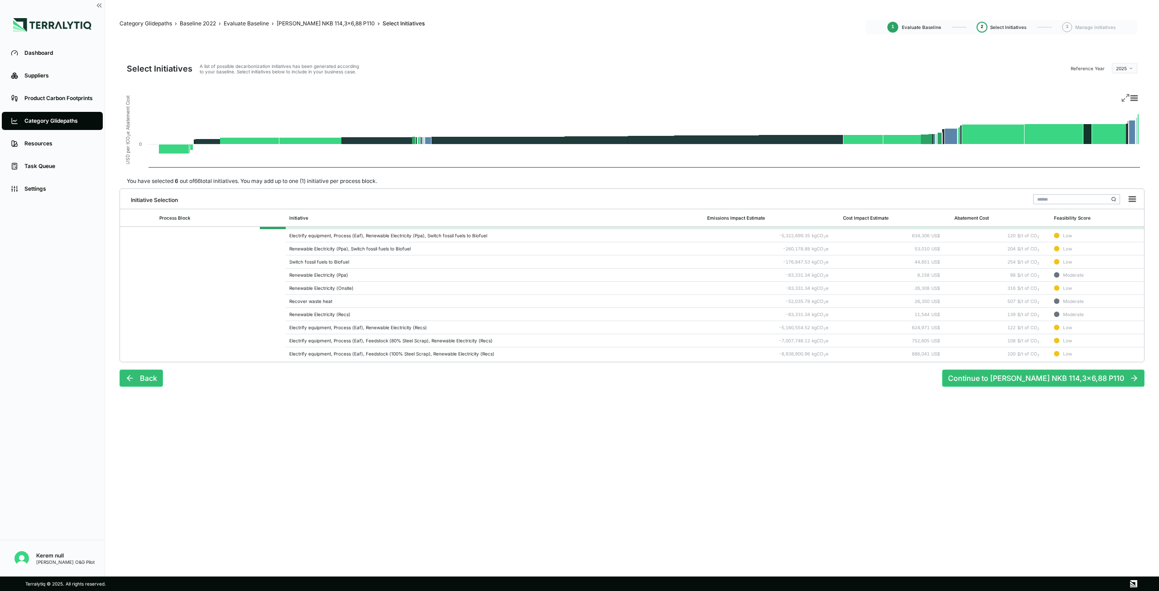
scroll to position [720, 0]
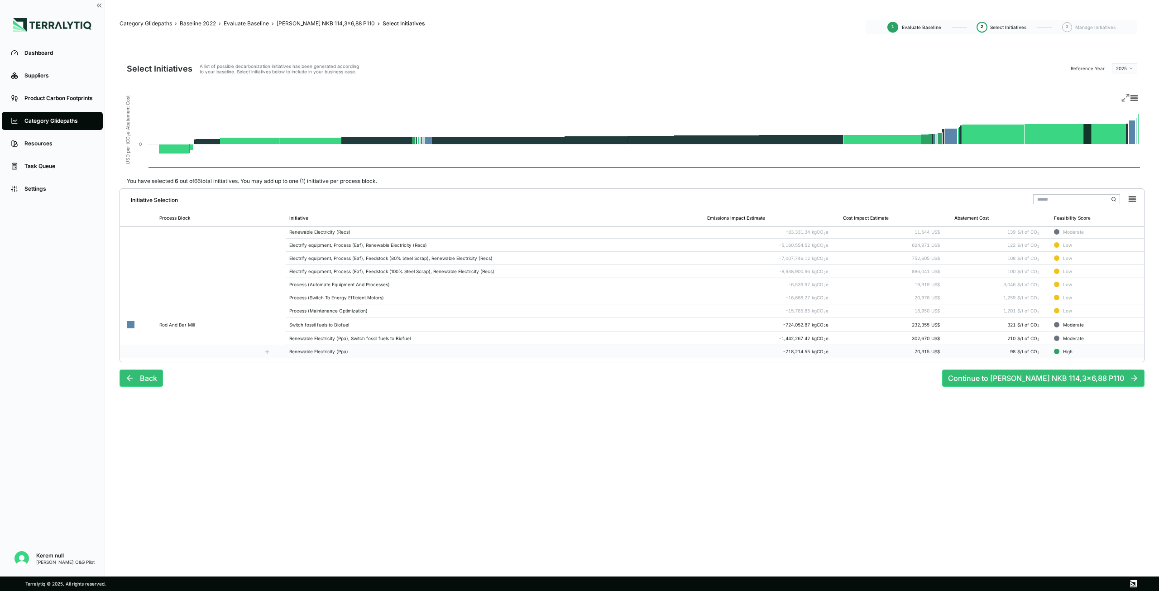
click at [324, 346] on td "Renewable Electricity (Ppa)" at bounding box center [495, 351] width 418 height 13
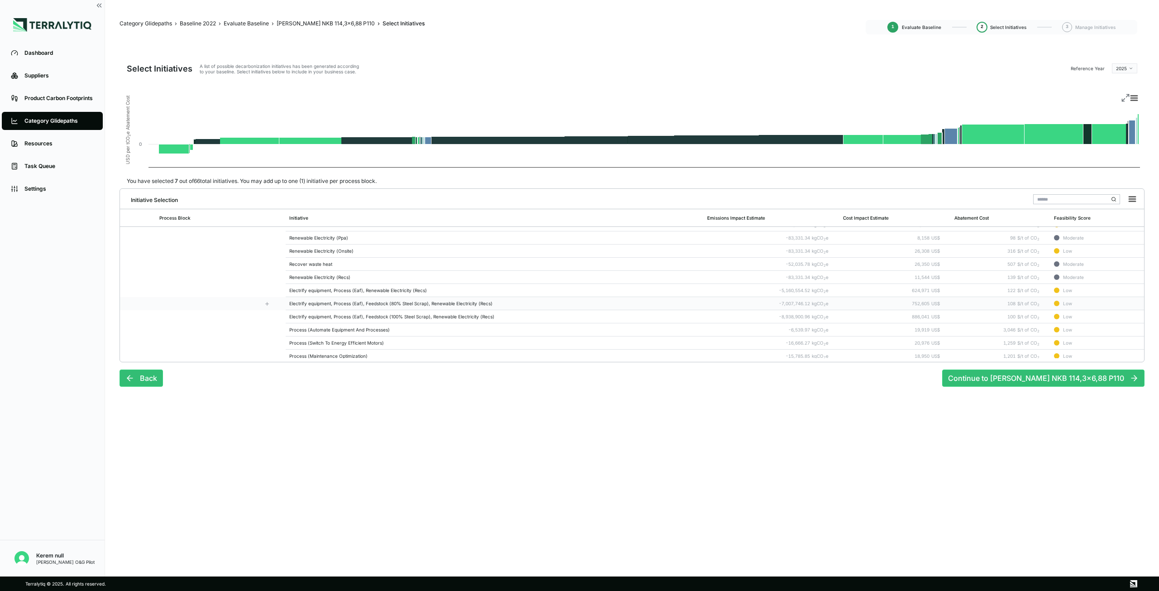
click at [337, 308] on td "Electrify equipment, Process (Eaf), Feedstock (80% Steel Scrap), Renewable Elec…" at bounding box center [495, 303] width 418 height 13
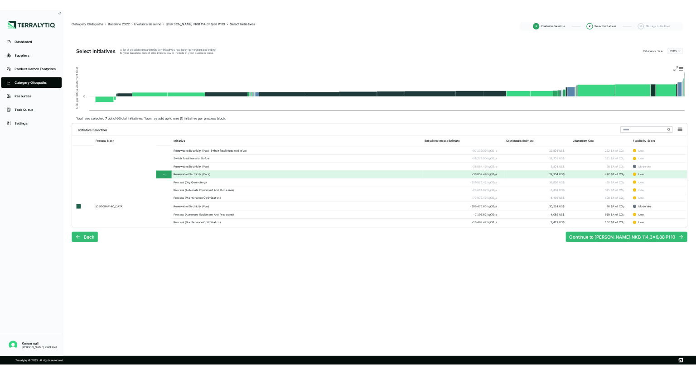
scroll to position [0, 0]
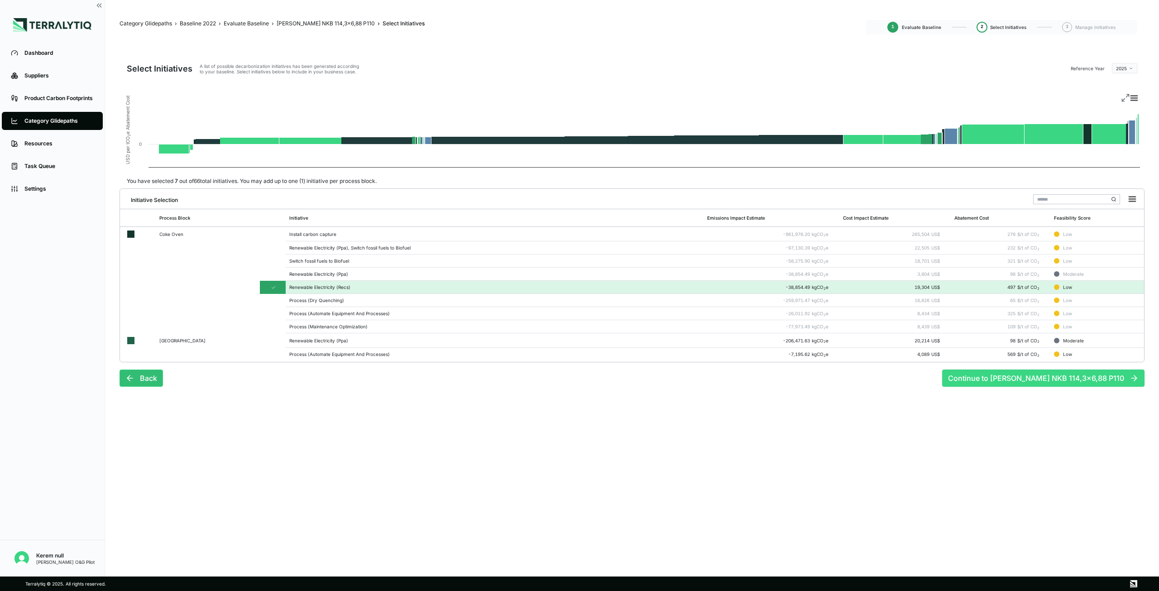
click at [695, 374] on button "Continue to [PERSON_NAME] NKB 114,3x6,88 P110" at bounding box center [1044, 378] width 202 height 17
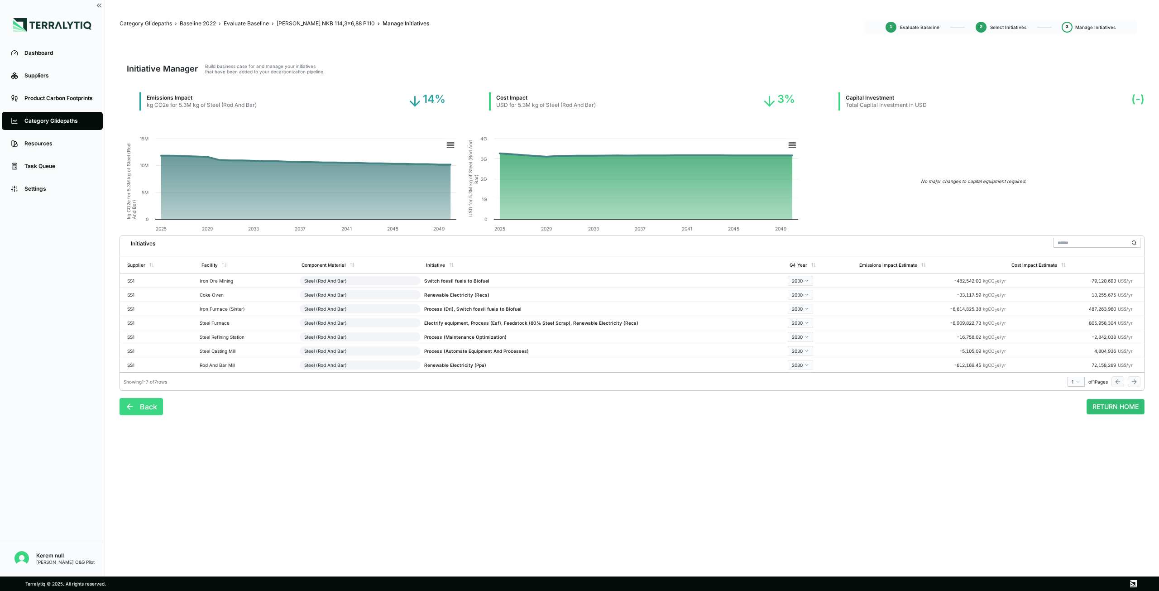
click at [139, 374] on button "Back" at bounding box center [141, 406] width 43 height 17
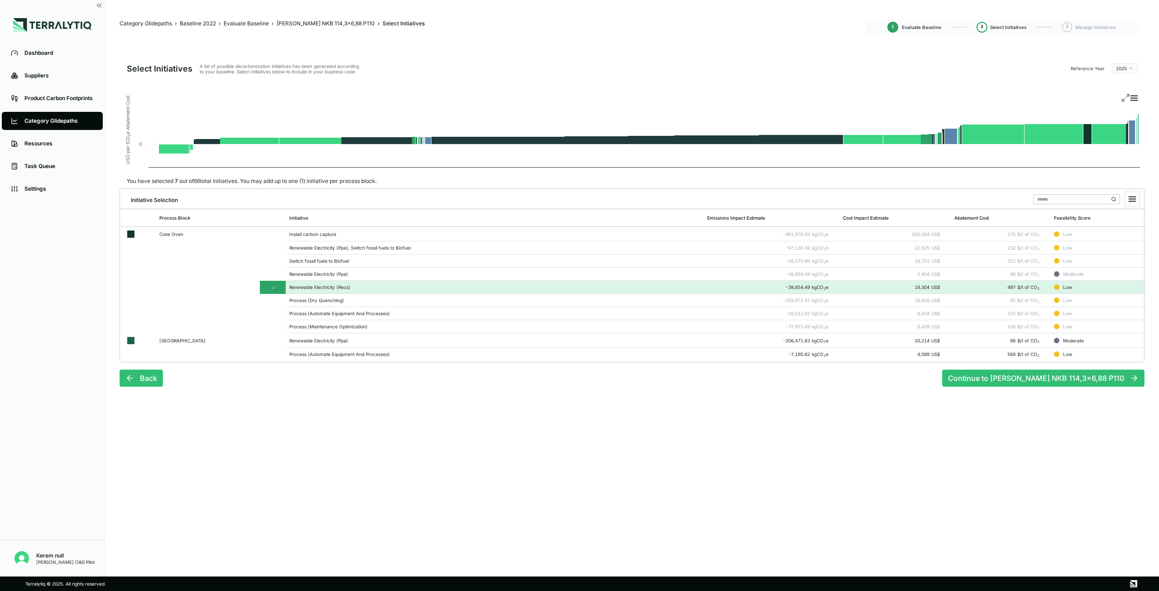
click at [695, 199] on icon at bounding box center [1133, 199] width 6 height 5
click at [695, 202] on rect at bounding box center [1132, 199] width 13 height 13
click at [695, 158] on rect at bounding box center [632, 130] width 1025 height 87
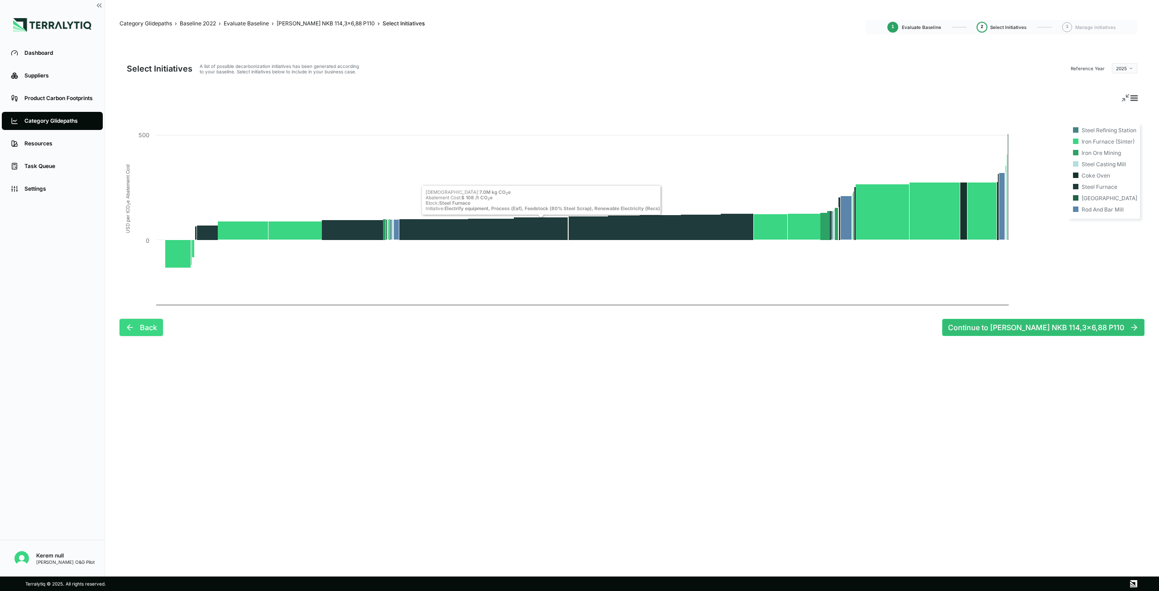
click at [140, 327] on button "Back" at bounding box center [141, 327] width 43 height 17
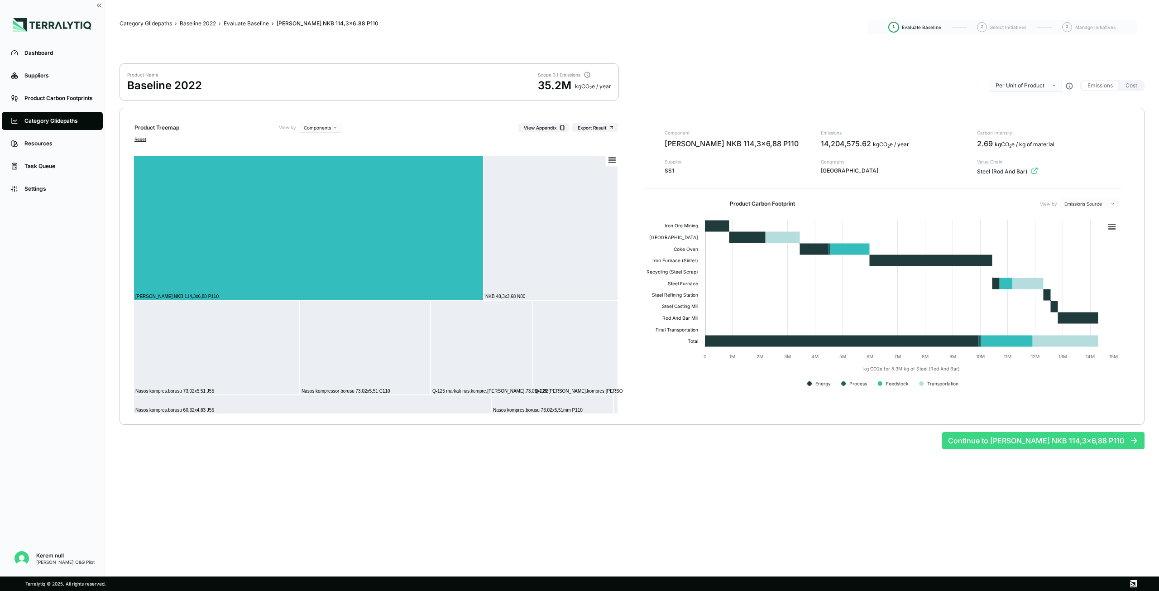
click at [695, 374] on button "Continue to [PERSON_NAME] NKB 114,3x6,88 P110" at bounding box center [1044, 440] width 202 height 17
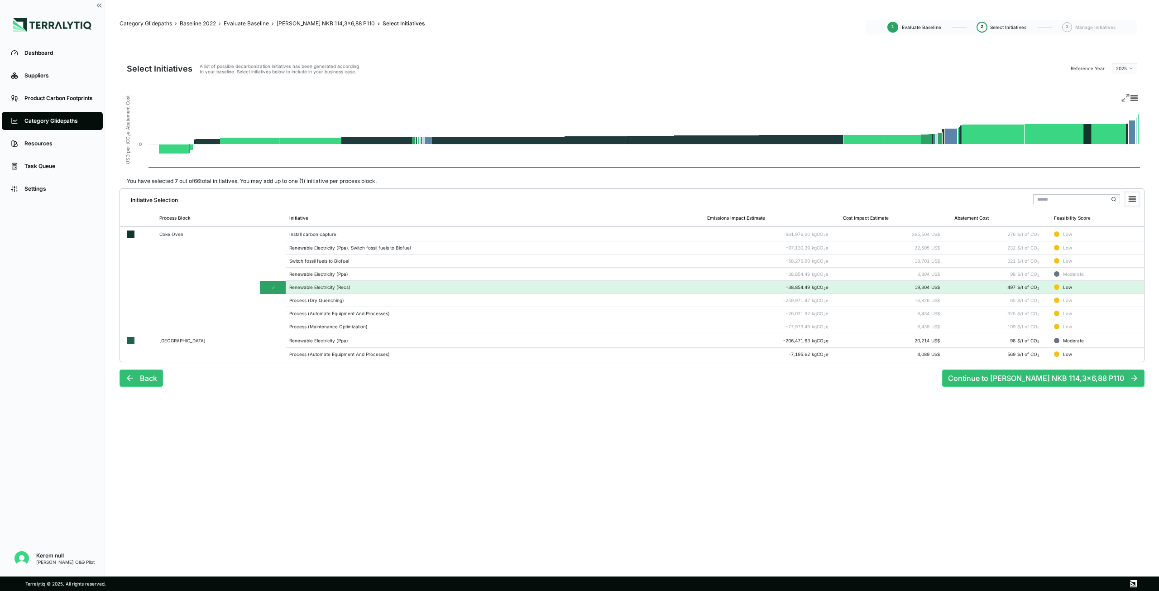
click at [695, 200] on icon at bounding box center [1133, 199] width 6 height 5
click at [695, 215] on li "Download CSV" at bounding box center [1112, 217] width 51 height 9
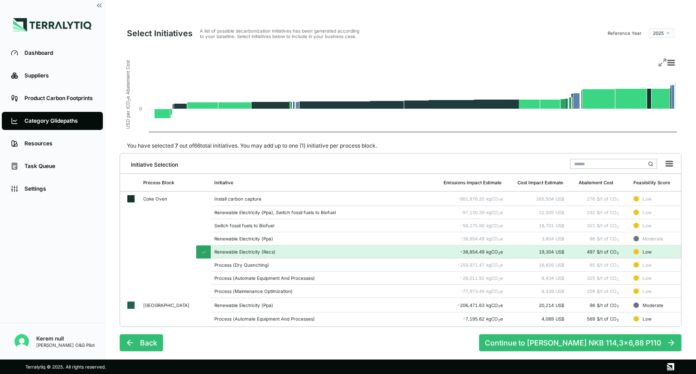
scroll to position [42, 0]
